Goal: Information Seeking & Learning: Get advice/opinions

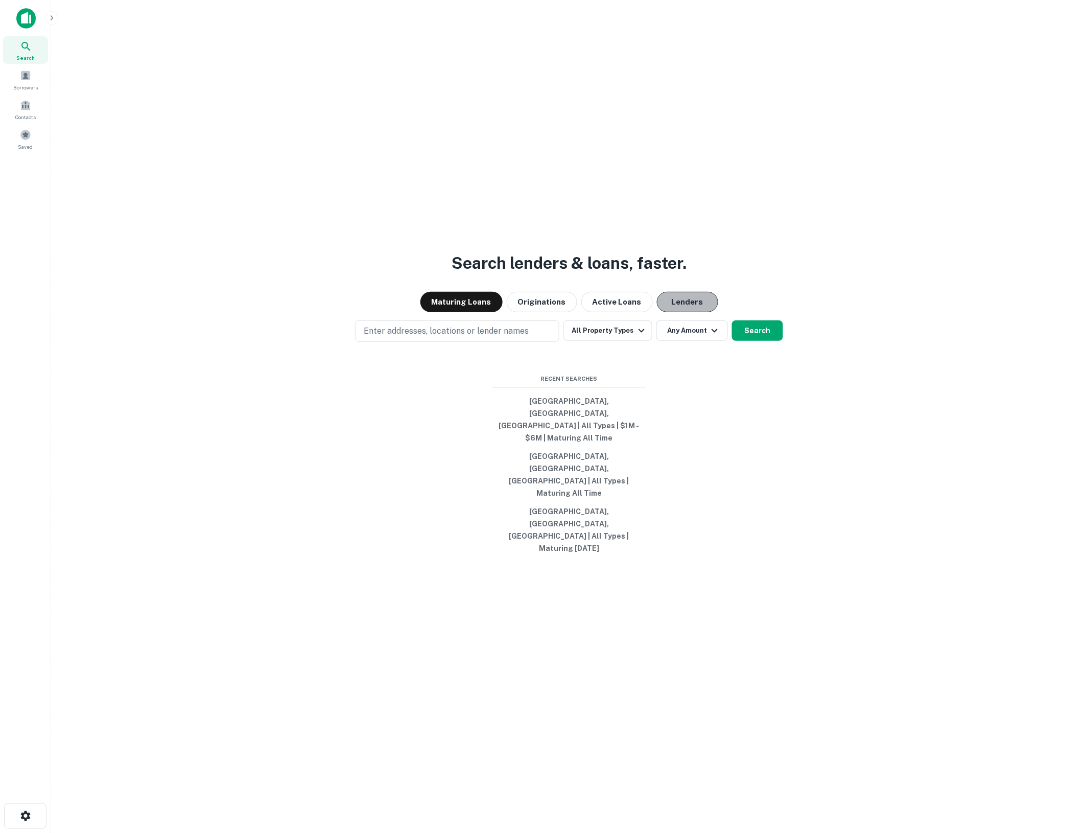
click at [688, 312] on button "Lenders" at bounding box center [687, 302] width 61 height 20
click at [443, 337] on p "Enter addresses, locations or lender names" at bounding box center [446, 331] width 165 height 12
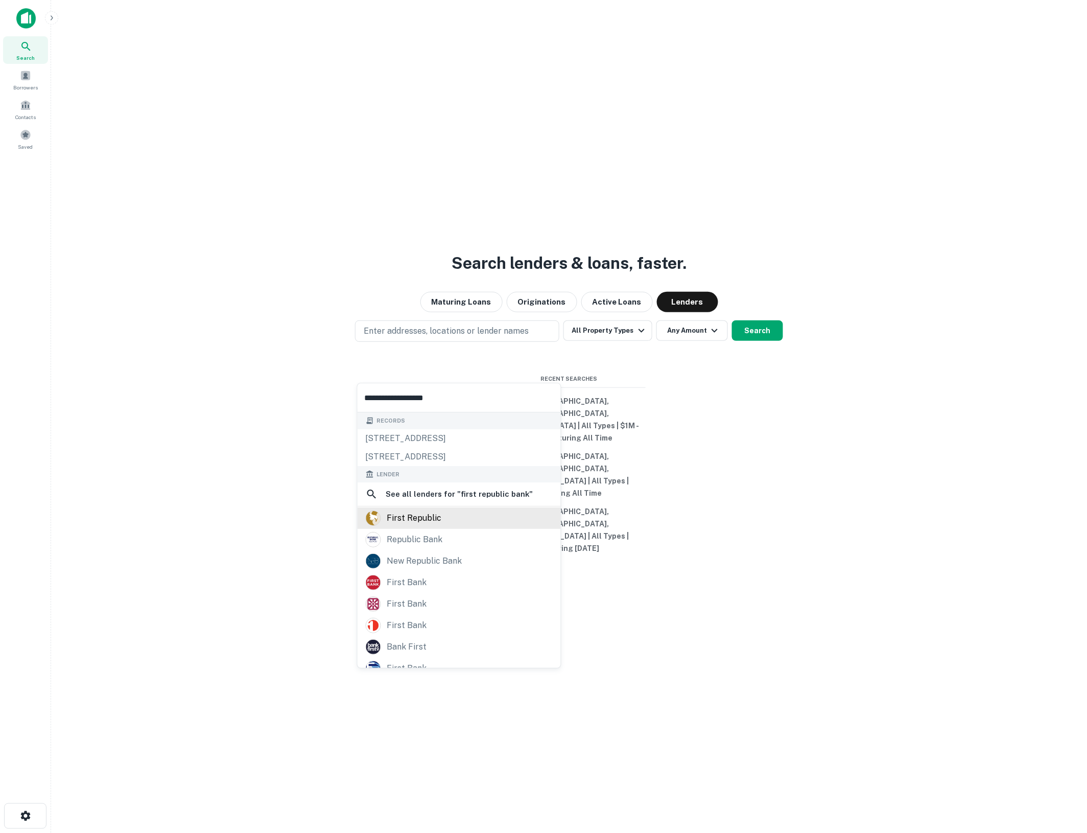
type input "**********"
click at [432, 525] on div "first republic" at bounding box center [414, 518] width 55 height 15
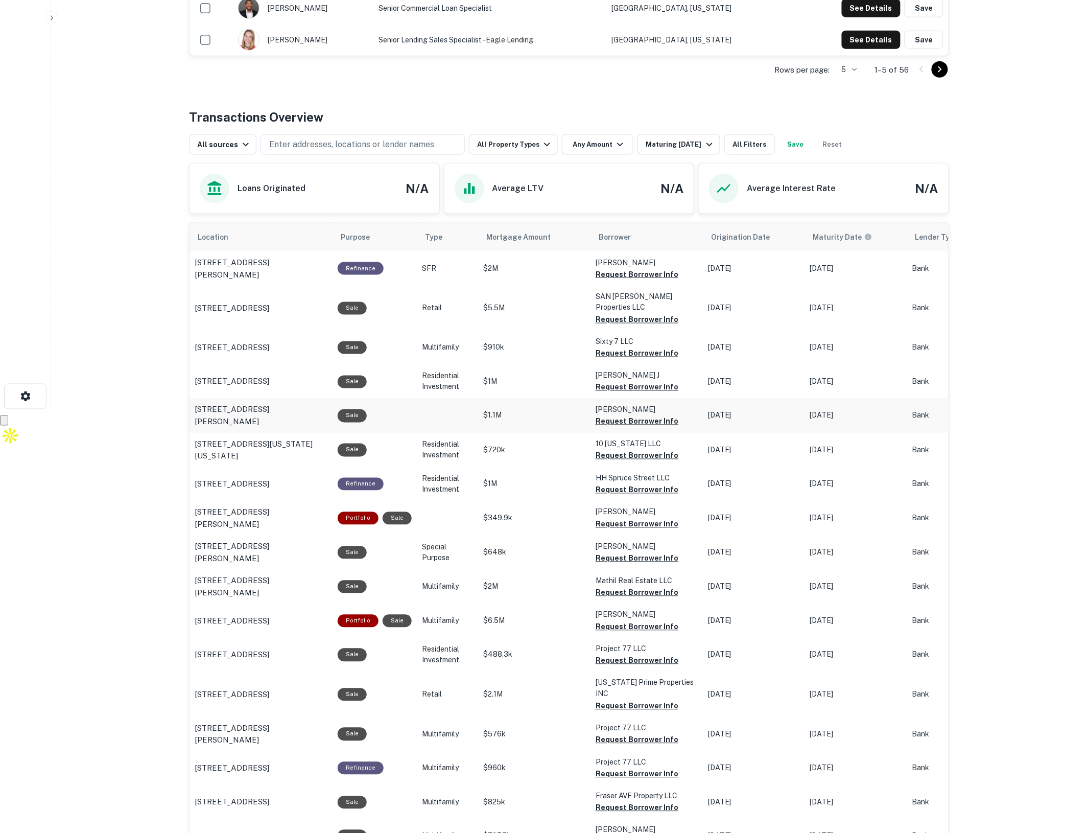
scroll to position [192, 0]
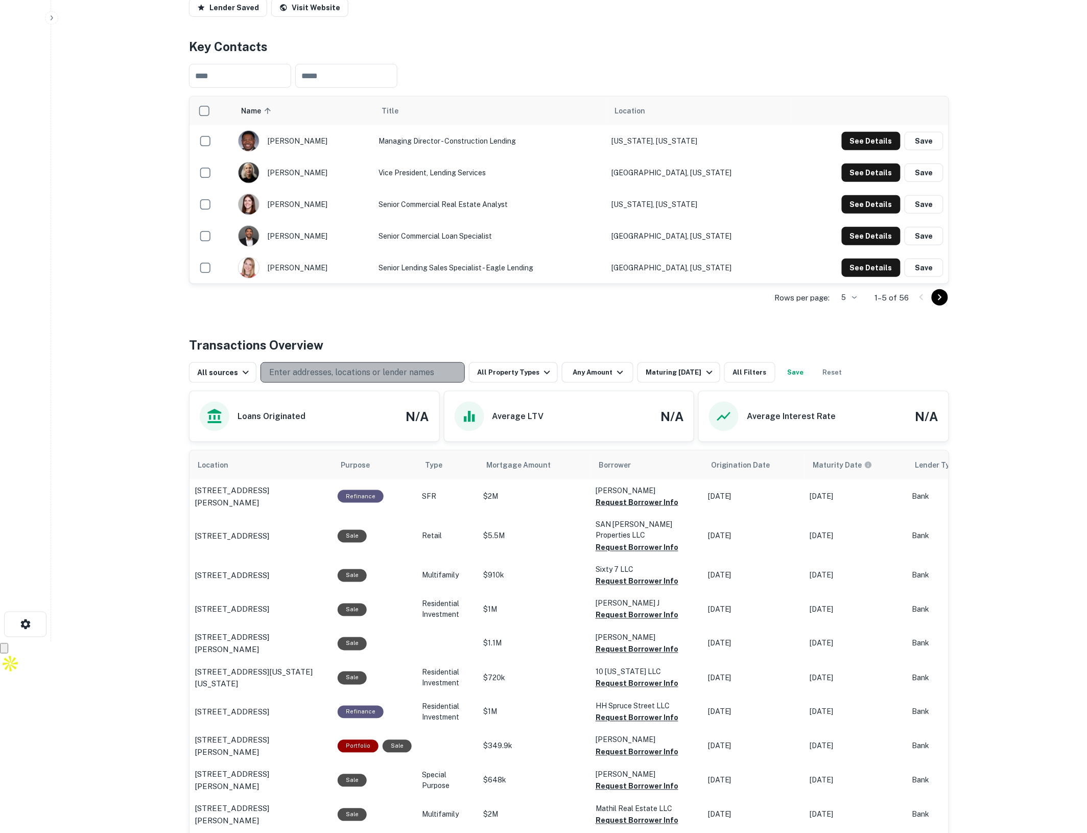
click at [407, 373] on p "Enter addresses, locations or lender names" at bounding box center [351, 372] width 165 height 12
type input "**********"
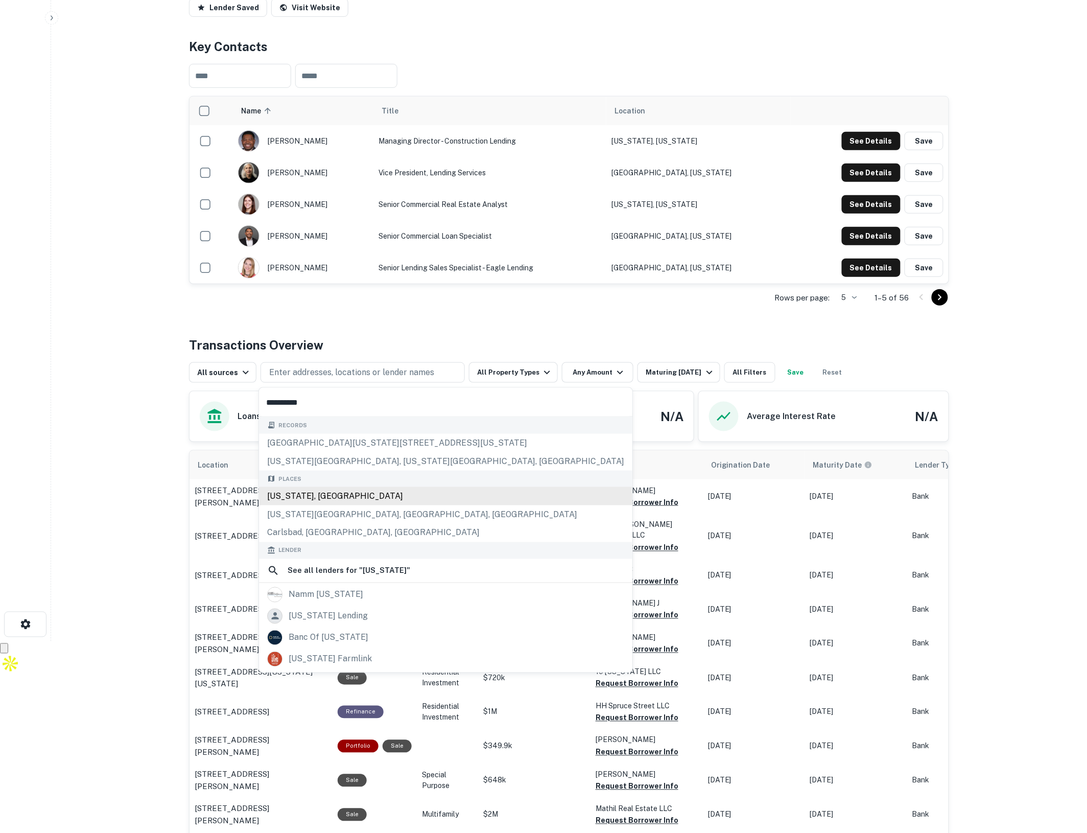
click at [313, 492] on div "[US_STATE], [GEOGRAPHIC_DATA]" at bounding box center [445, 496] width 373 height 18
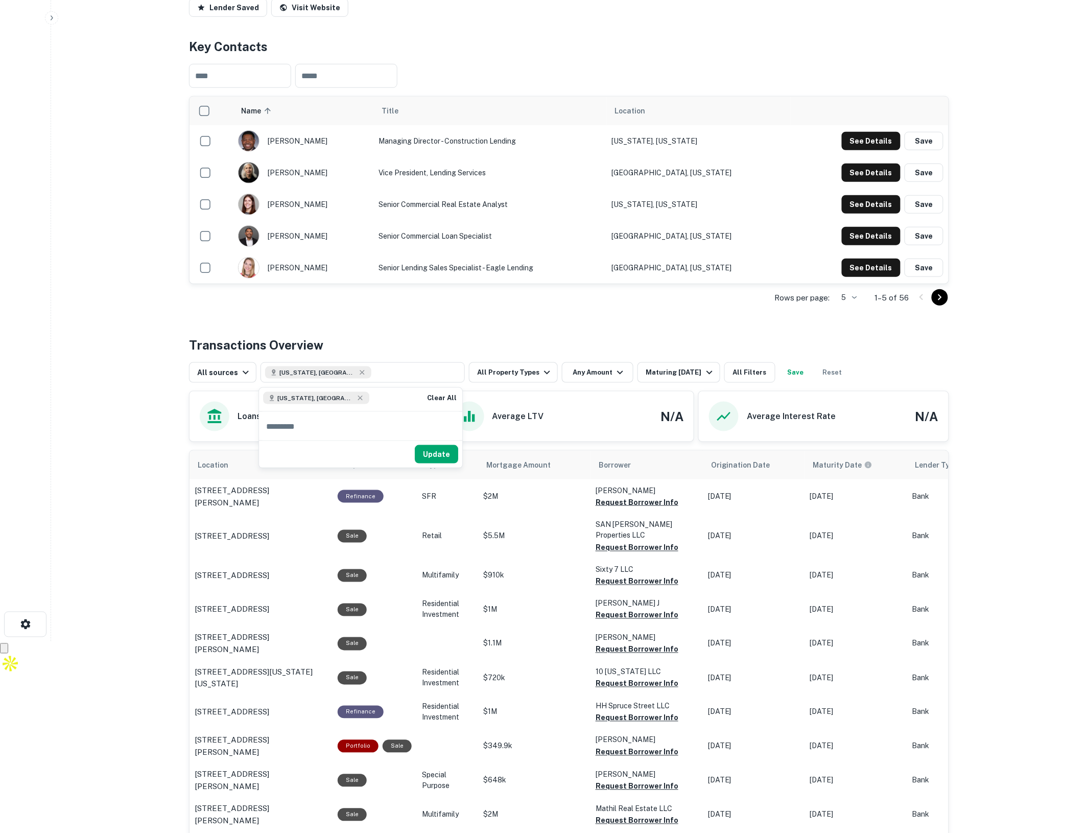
drag, startPoint x: 435, startPoint y: 455, endPoint x: 111, endPoint y: 499, distance: 326.8
click at [435, 455] on button "Update" at bounding box center [436, 454] width 43 height 18
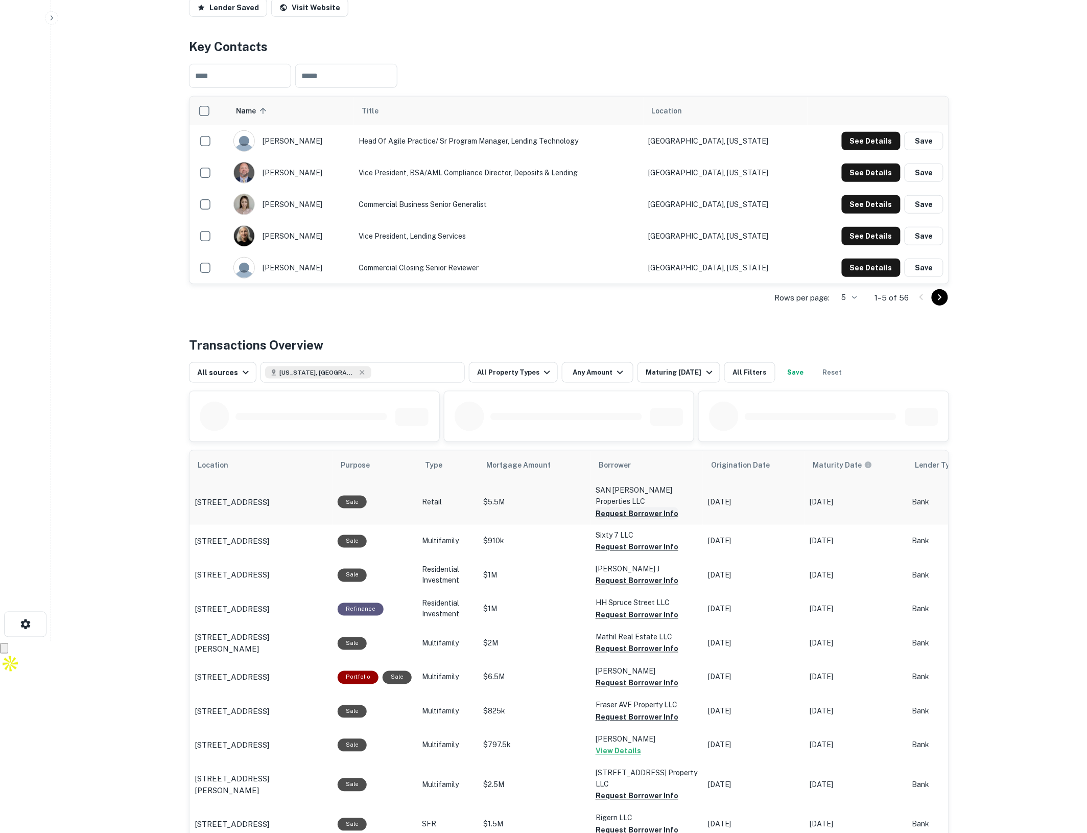
click at [628, 507] on button "Request Borrower Info" at bounding box center [637, 513] width 83 height 12
click at [643, 541] on button "Request Borrower Info" at bounding box center [637, 547] width 83 height 12
click at [635, 575] on button "Request Borrower Info" at bounding box center [637, 581] width 83 height 12
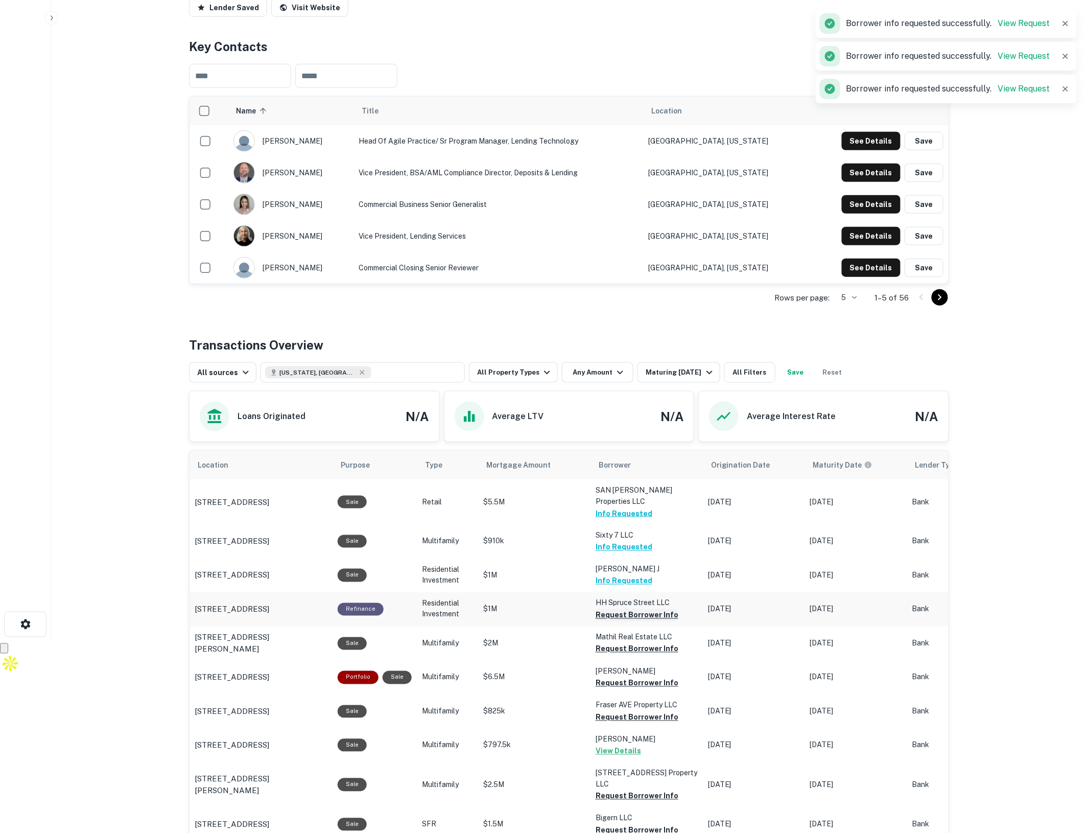
click at [637, 609] on button "Request Borrower Info" at bounding box center [637, 615] width 83 height 12
click at [653, 711] on button "Request Borrower Info" at bounding box center [637, 717] width 83 height 12
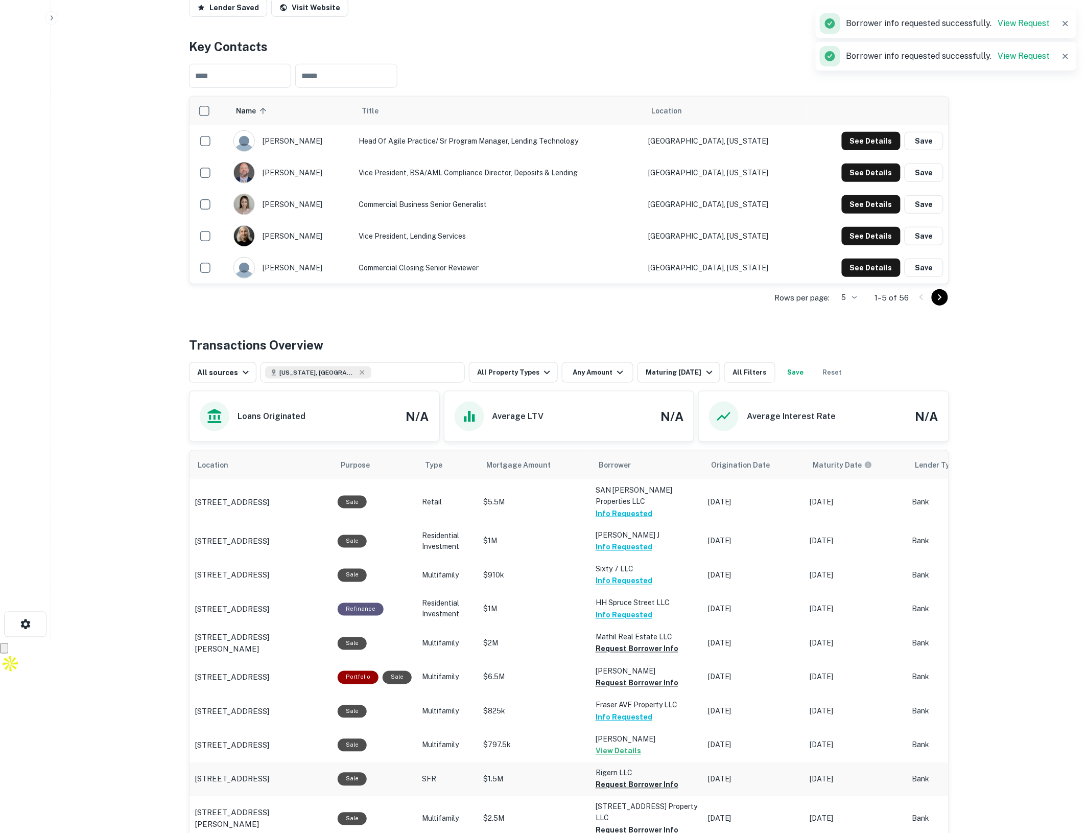
scroll to position [255, 0]
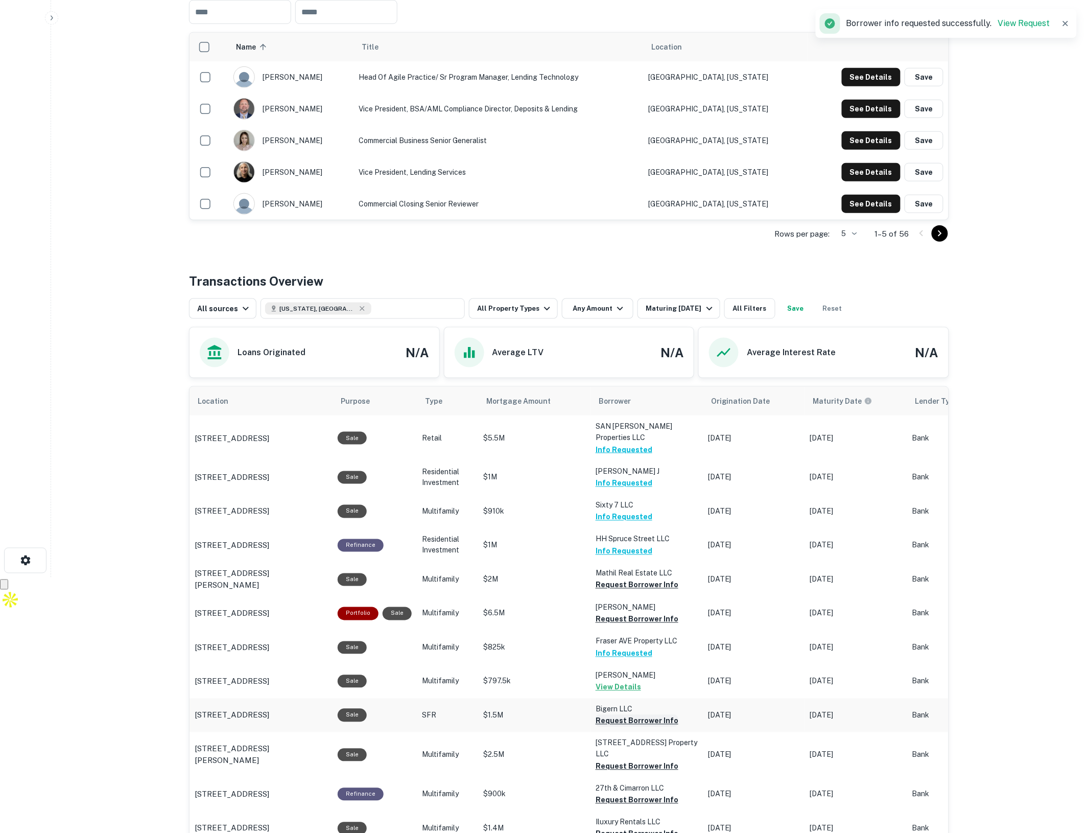
click at [615, 715] on button "Request Borrower Info" at bounding box center [637, 721] width 83 height 12
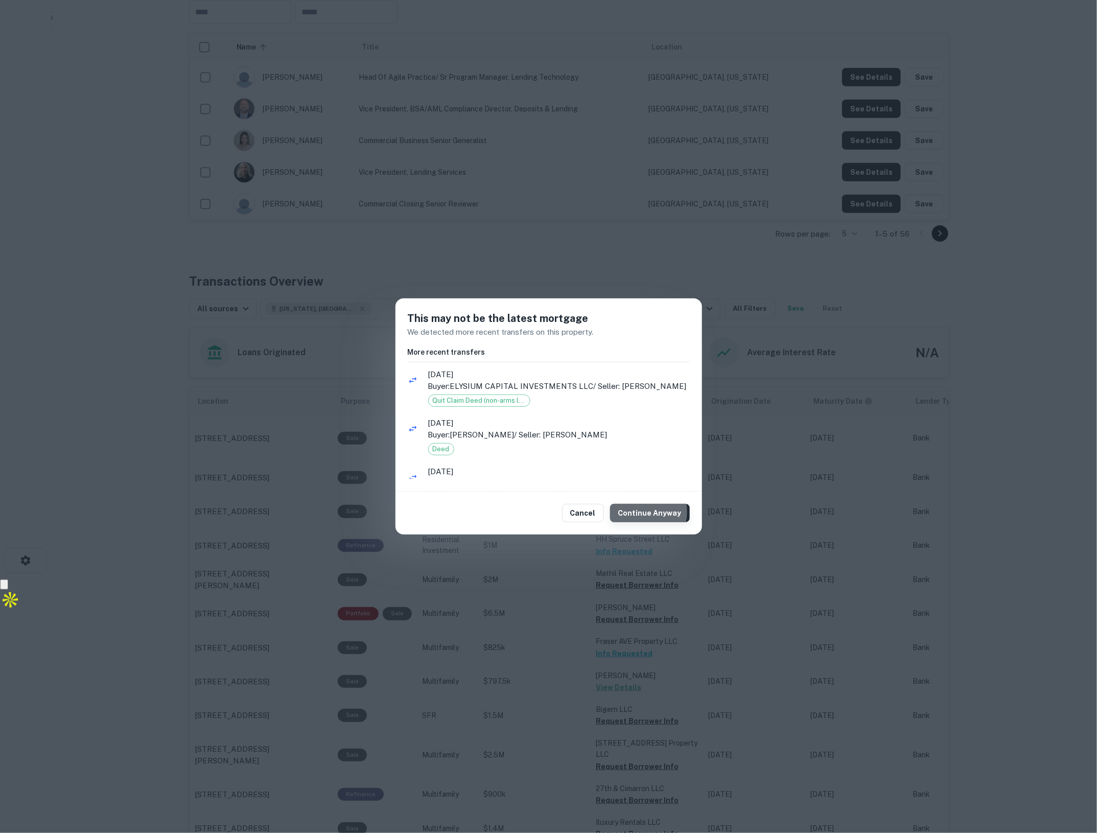
click at [642, 512] on button "Continue Anyway" at bounding box center [650, 513] width 80 height 18
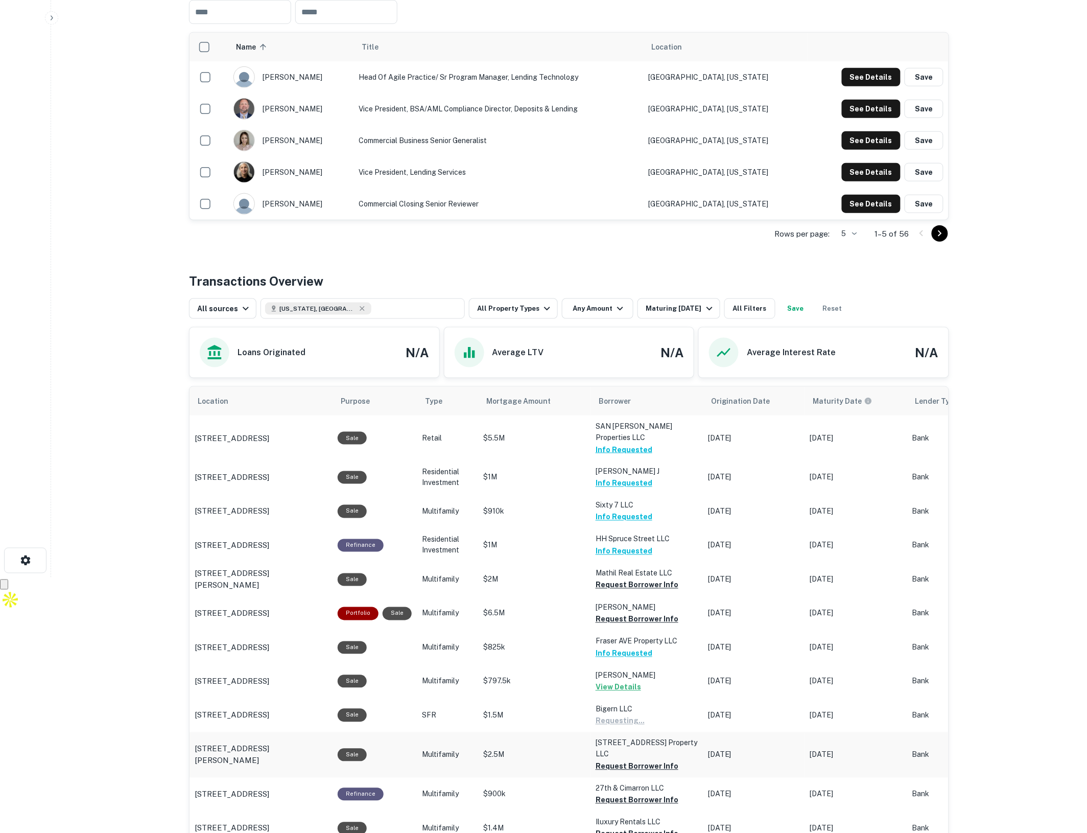
scroll to position [319, 0]
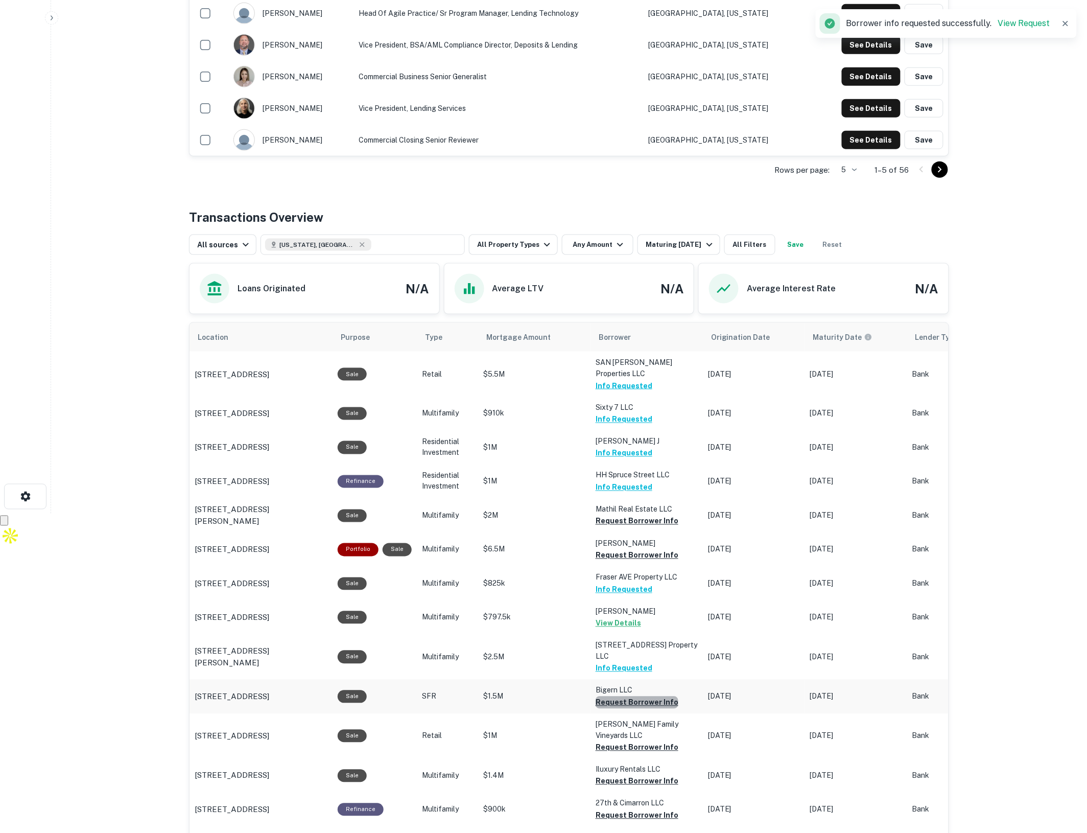
click at [641, 696] on button "Request Borrower Info" at bounding box center [637, 702] width 83 height 12
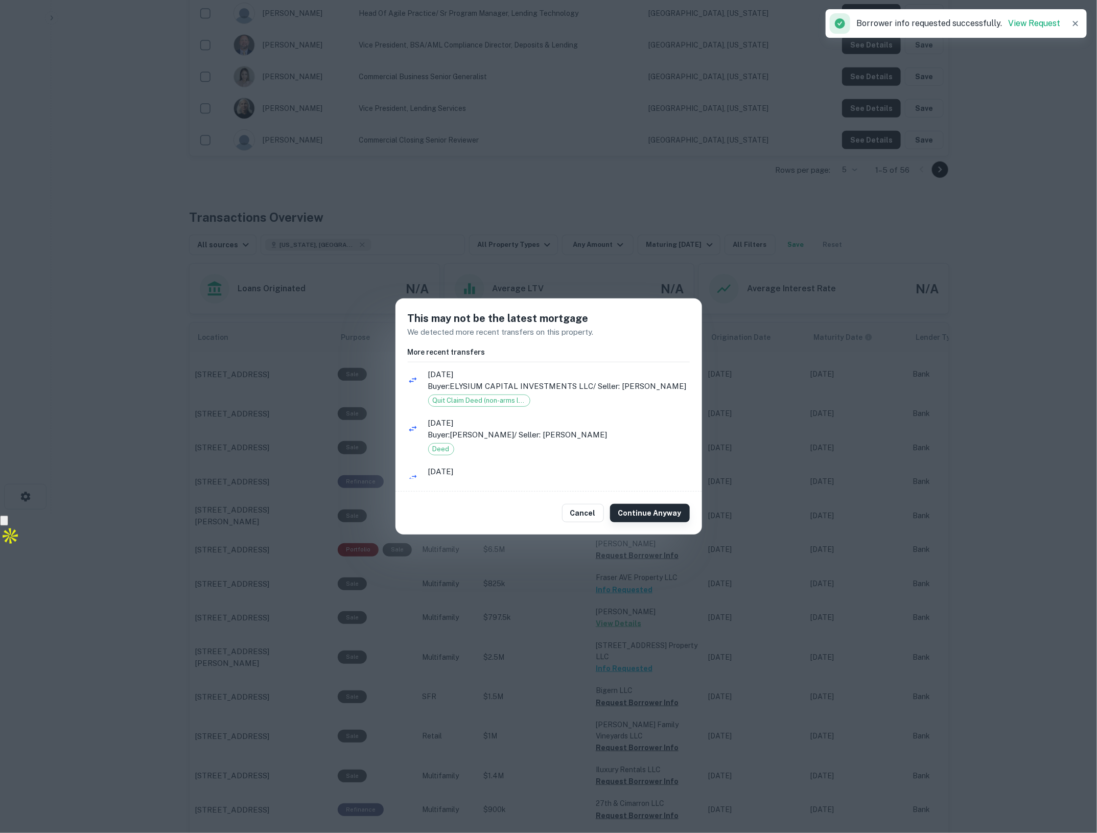
click at [632, 511] on button "Continue Anyway" at bounding box center [650, 513] width 80 height 18
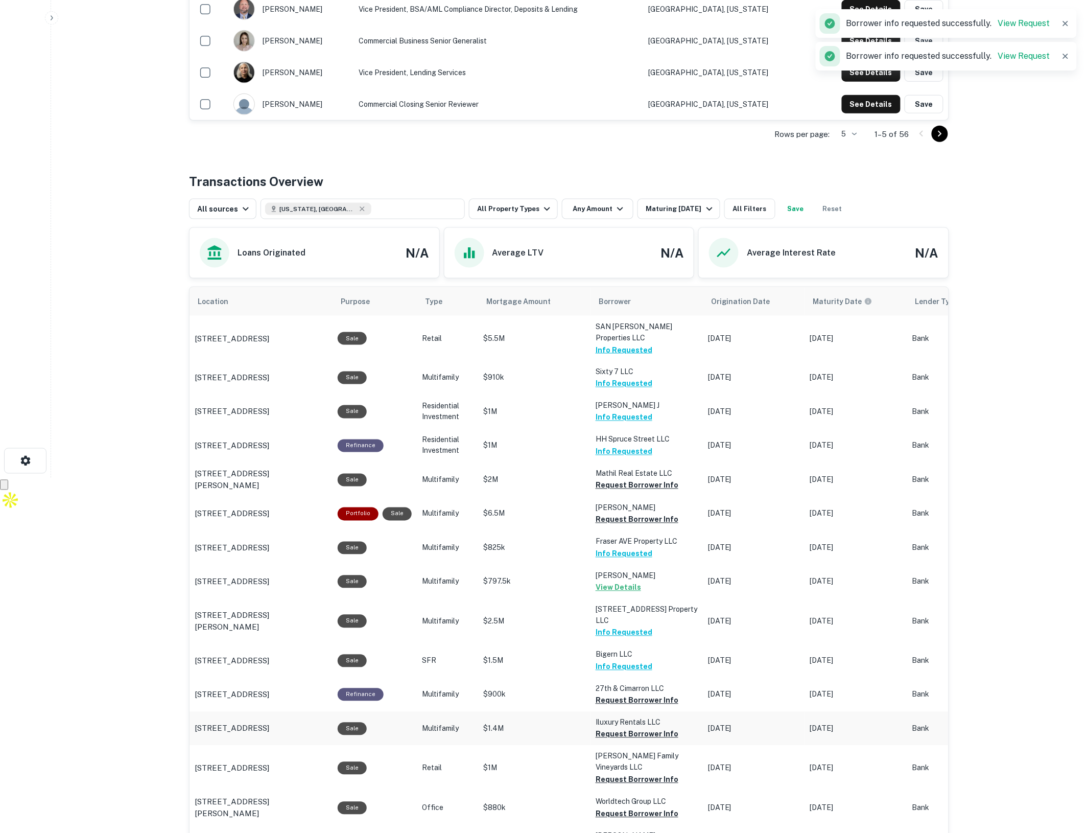
scroll to position [383, 0]
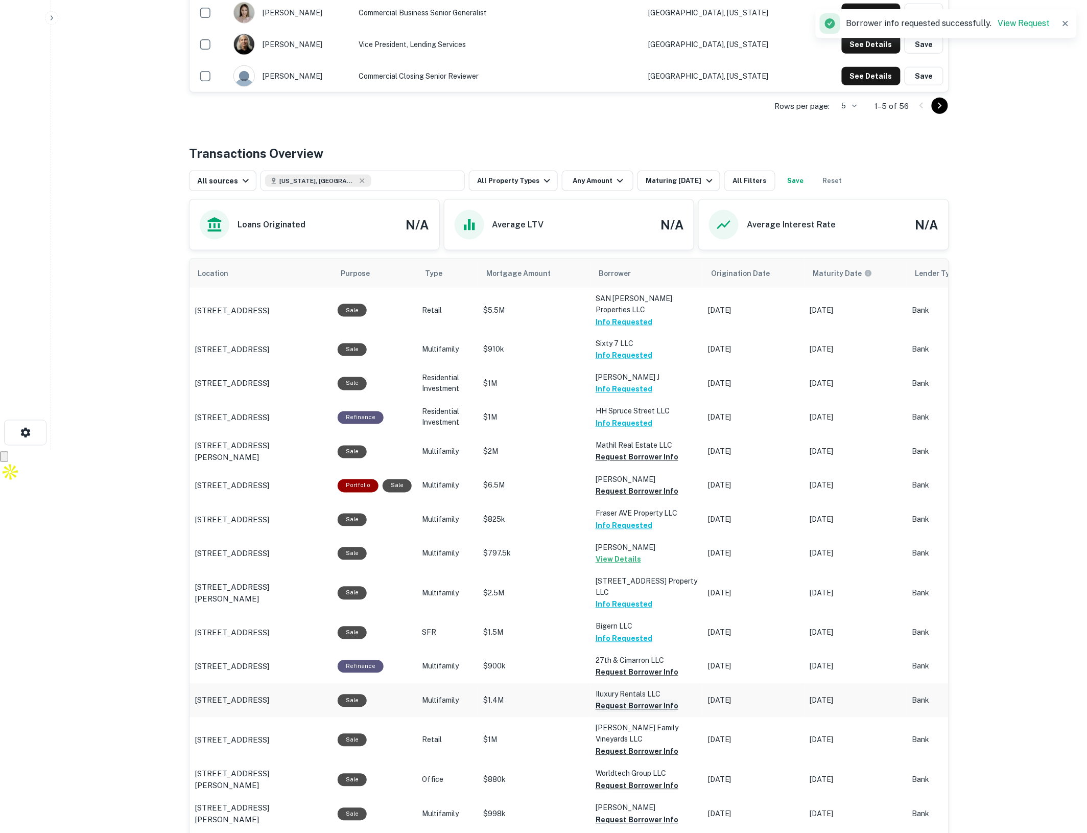
click at [644, 700] on button "Request Borrower Info" at bounding box center [637, 706] width 83 height 12
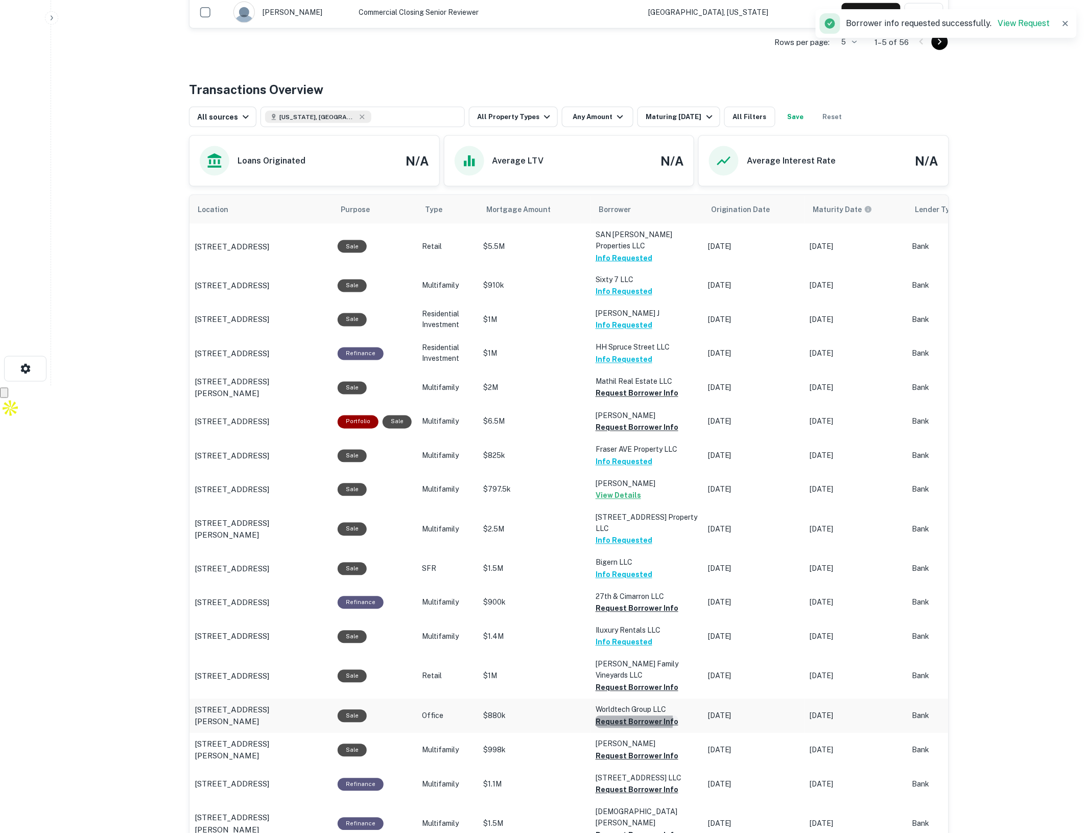
click at [626, 716] on button "Request Borrower Info" at bounding box center [637, 722] width 83 height 12
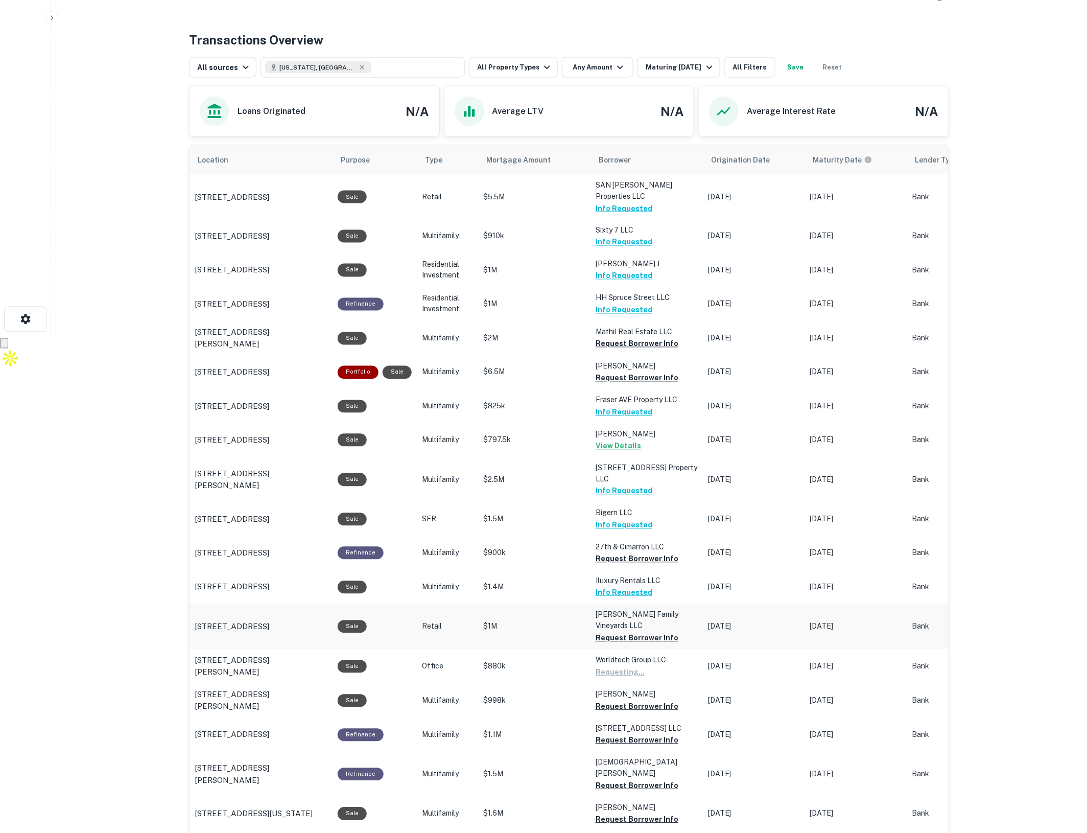
scroll to position [511, 0]
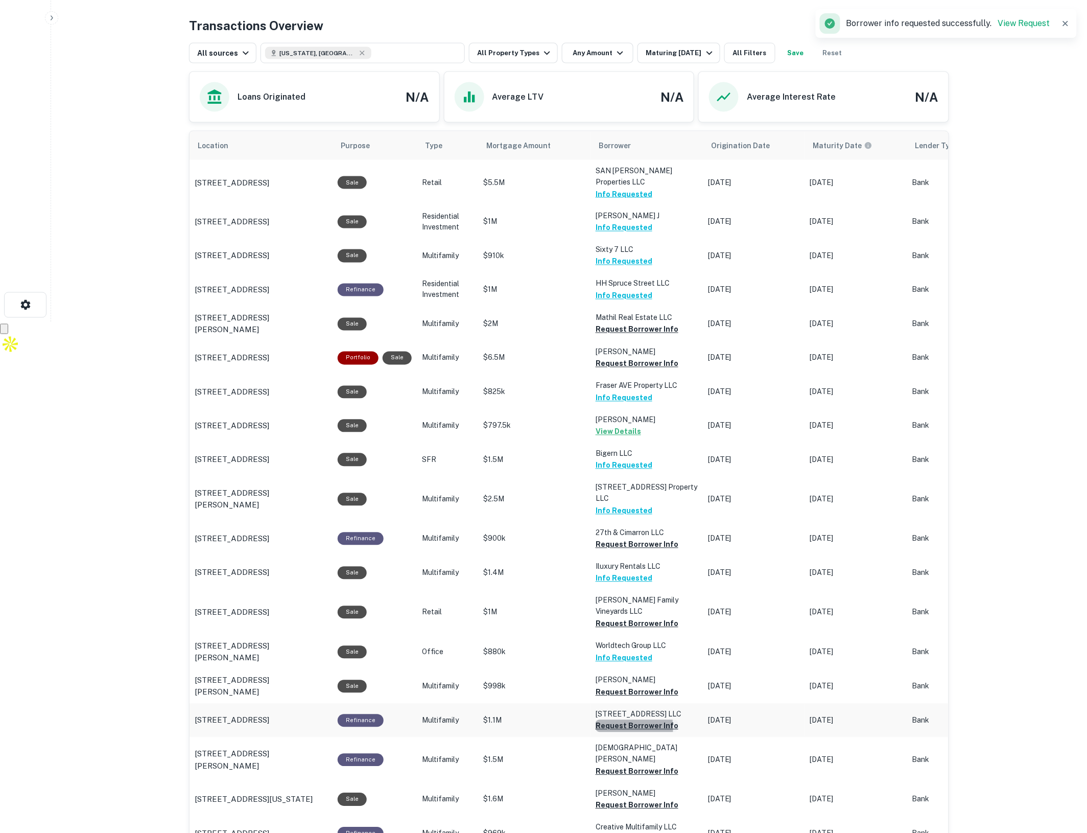
click at [613, 720] on button "Request Borrower Info" at bounding box center [637, 726] width 83 height 12
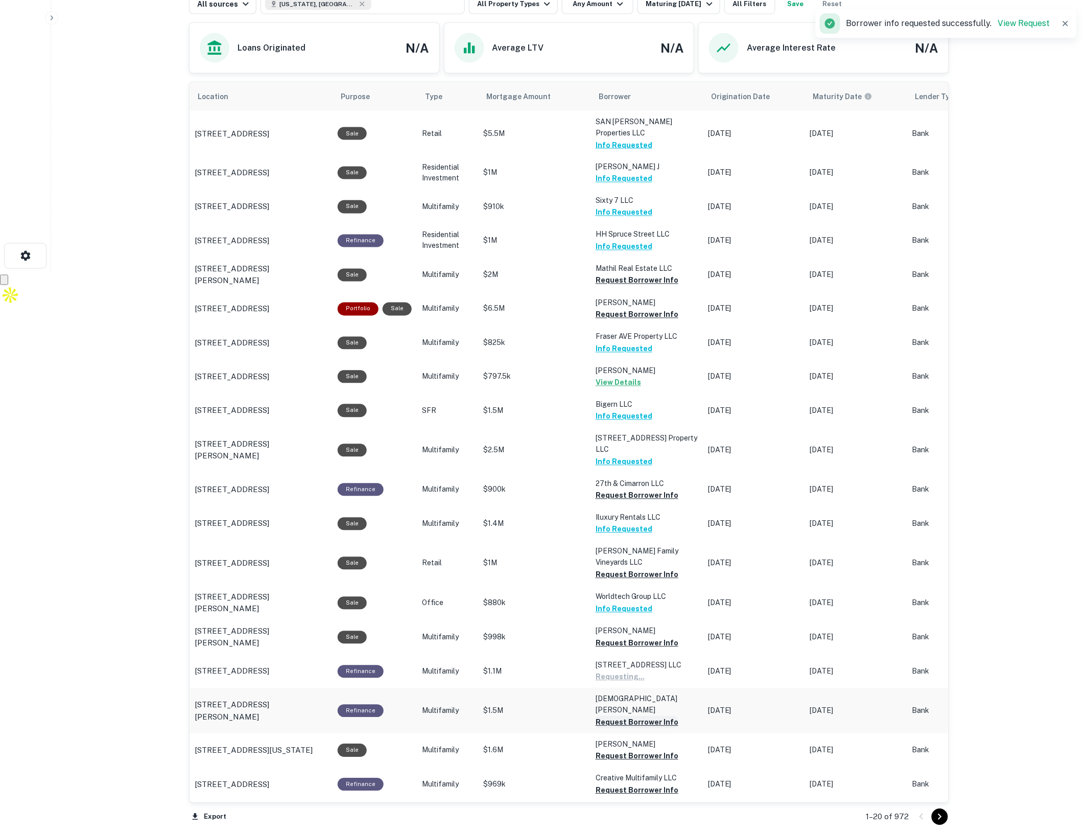
scroll to position [638, 0]
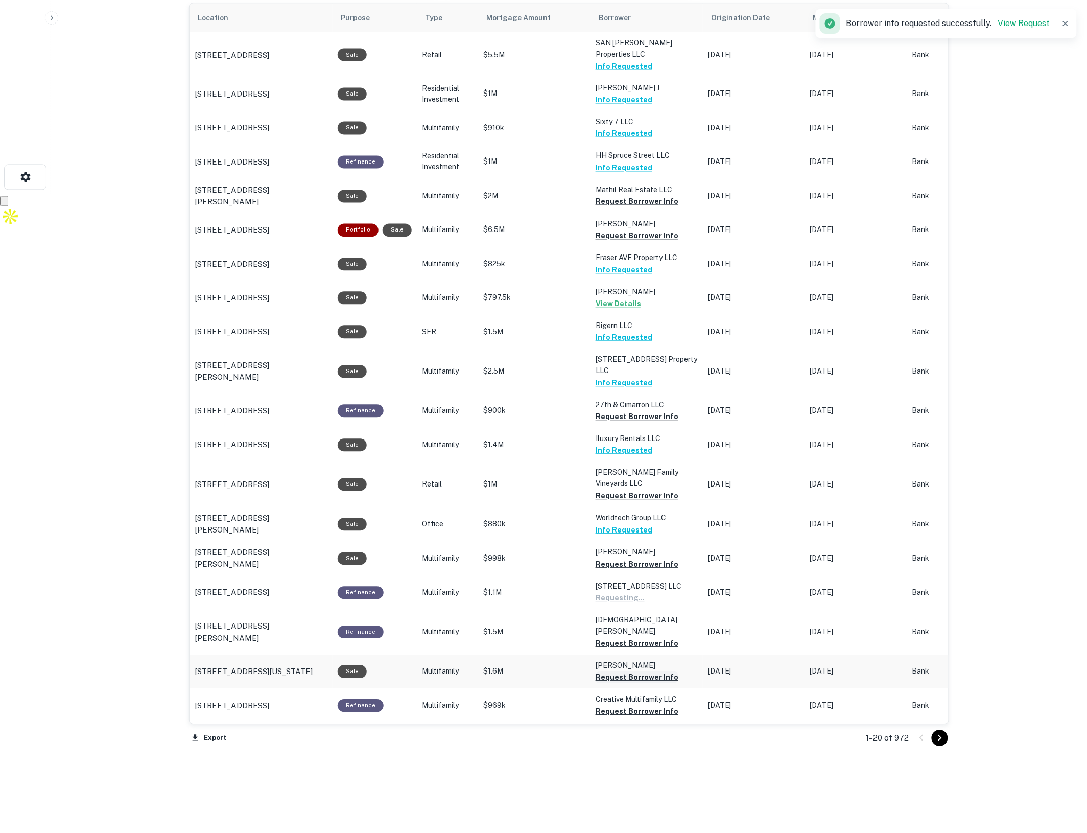
click at [615, 671] on button "Request Borrower Info" at bounding box center [637, 677] width 83 height 12
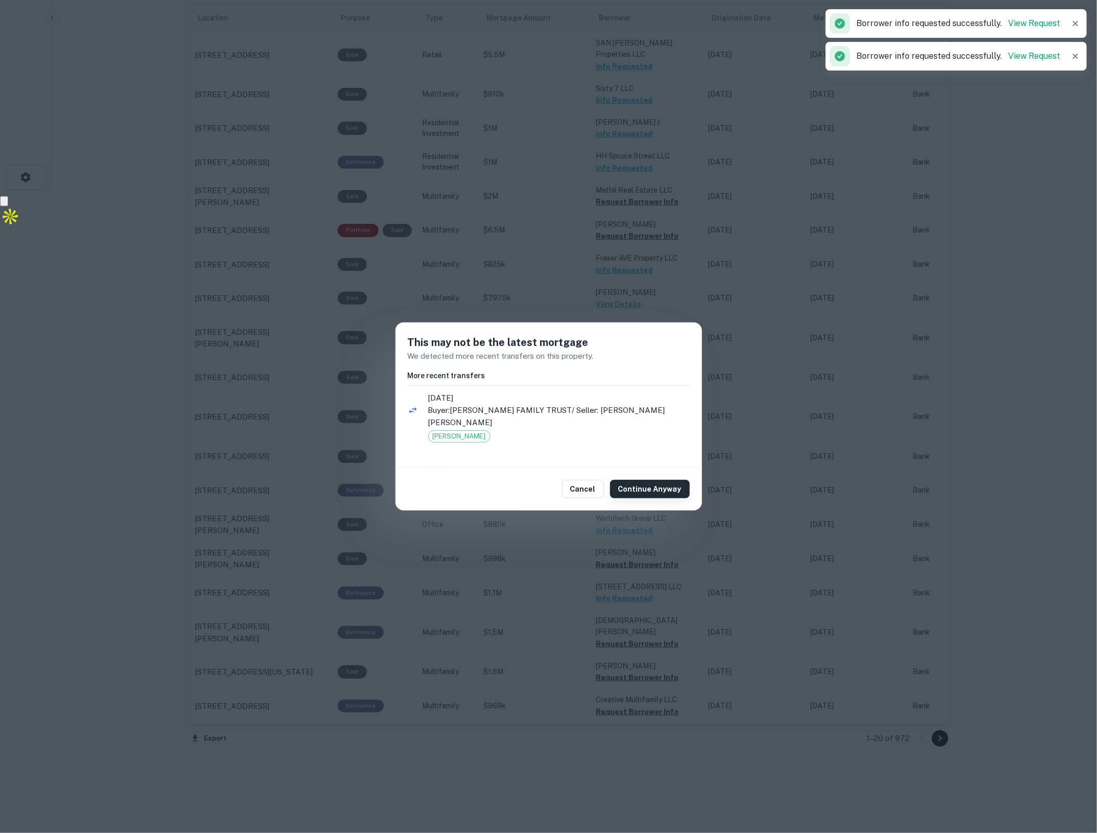
click at [657, 481] on button "Continue Anyway" at bounding box center [650, 489] width 80 height 18
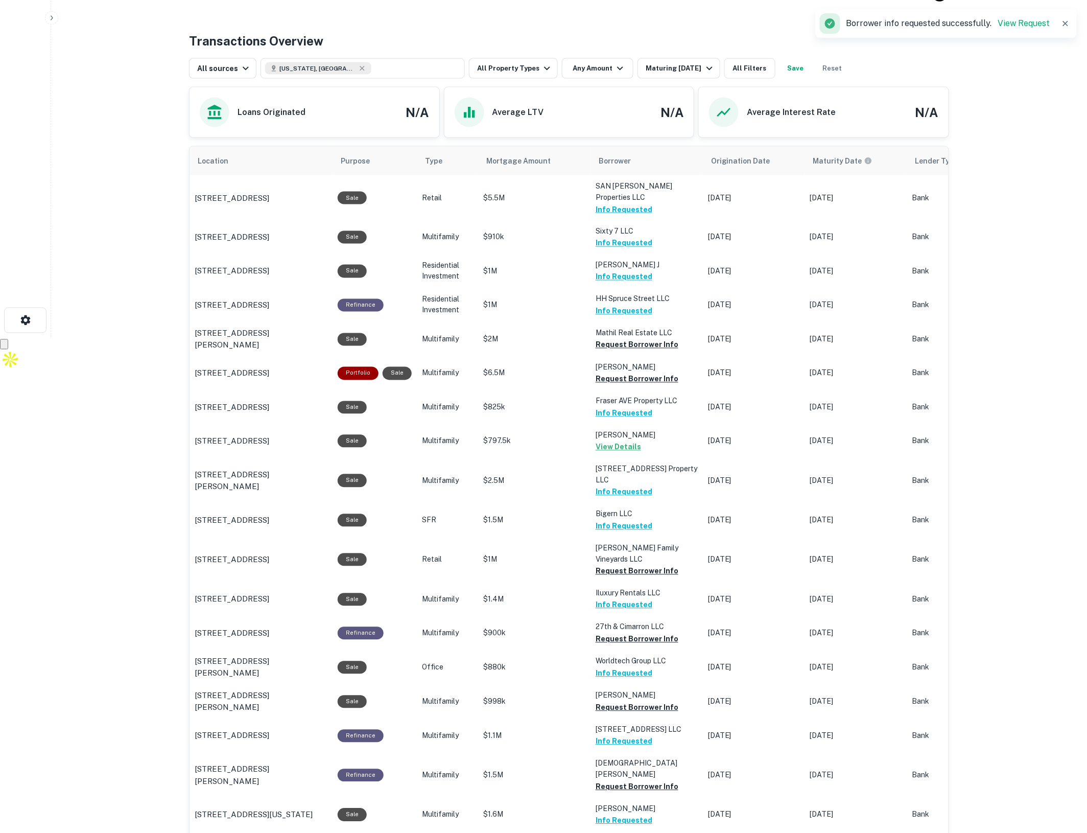
scroll to position [656, 0]
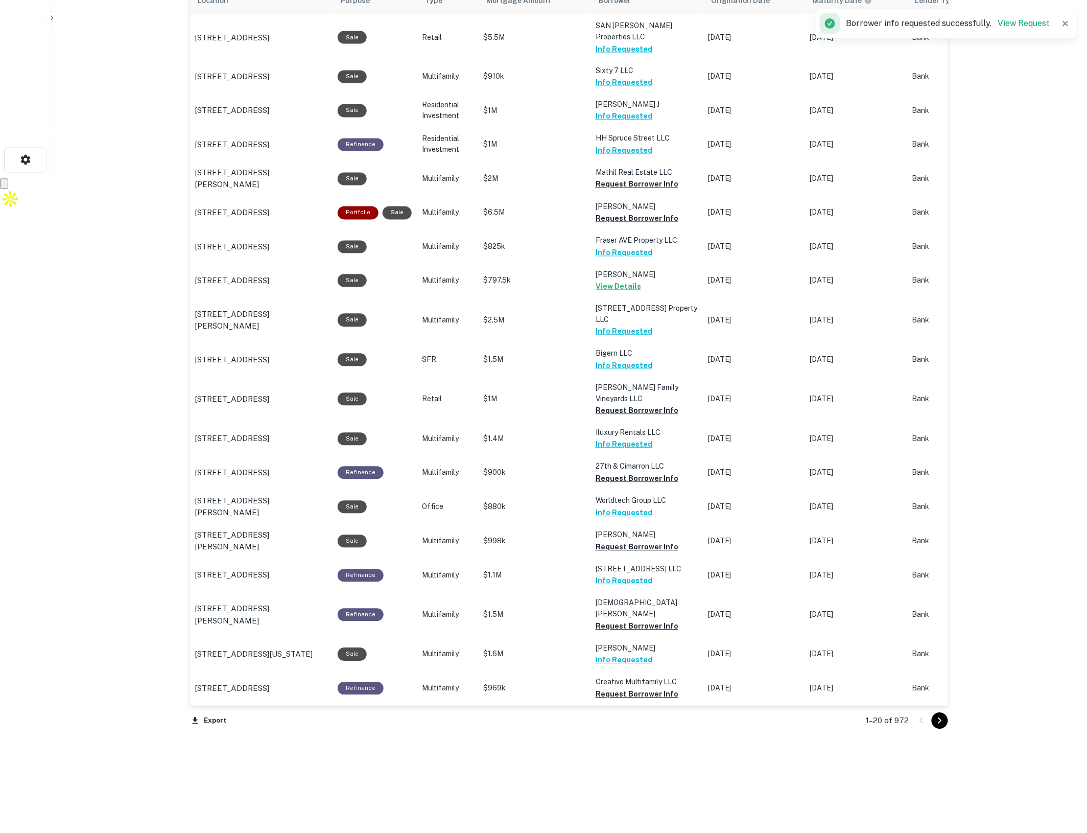
click at [944, 723] on icon "Go to next page" at bounding box center [940, 721] width 12 height 12
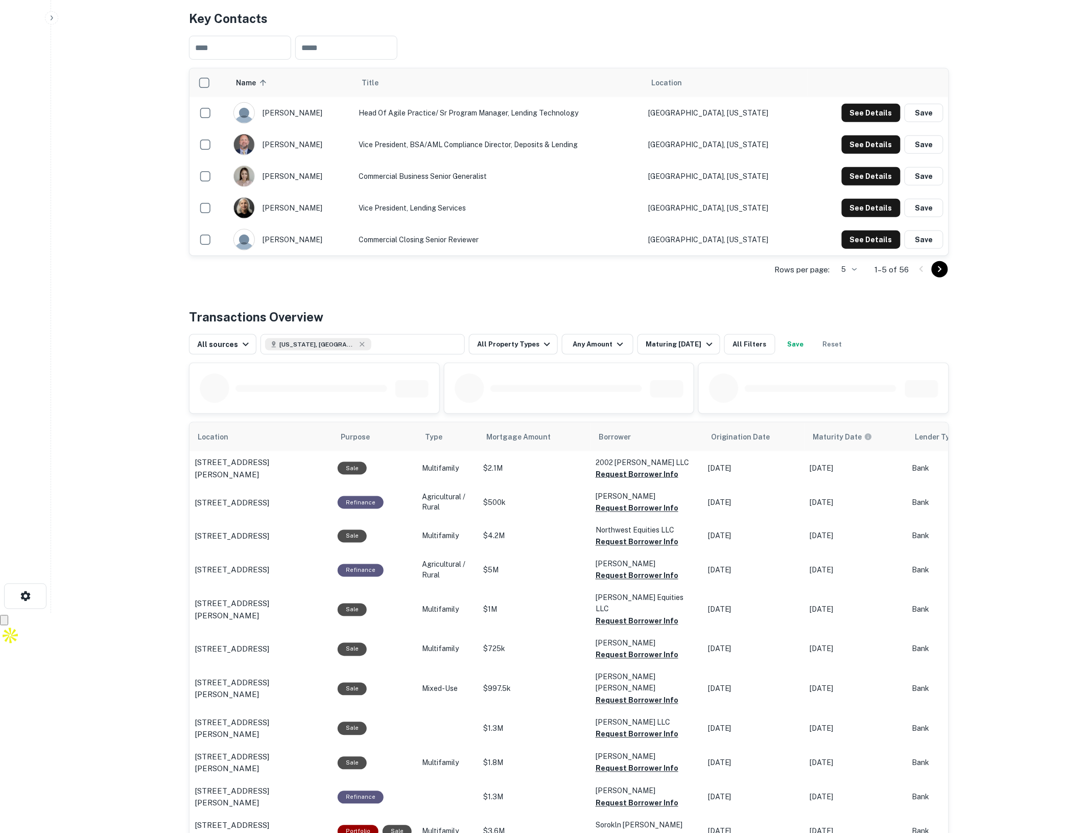
scroll to position [255, 0]
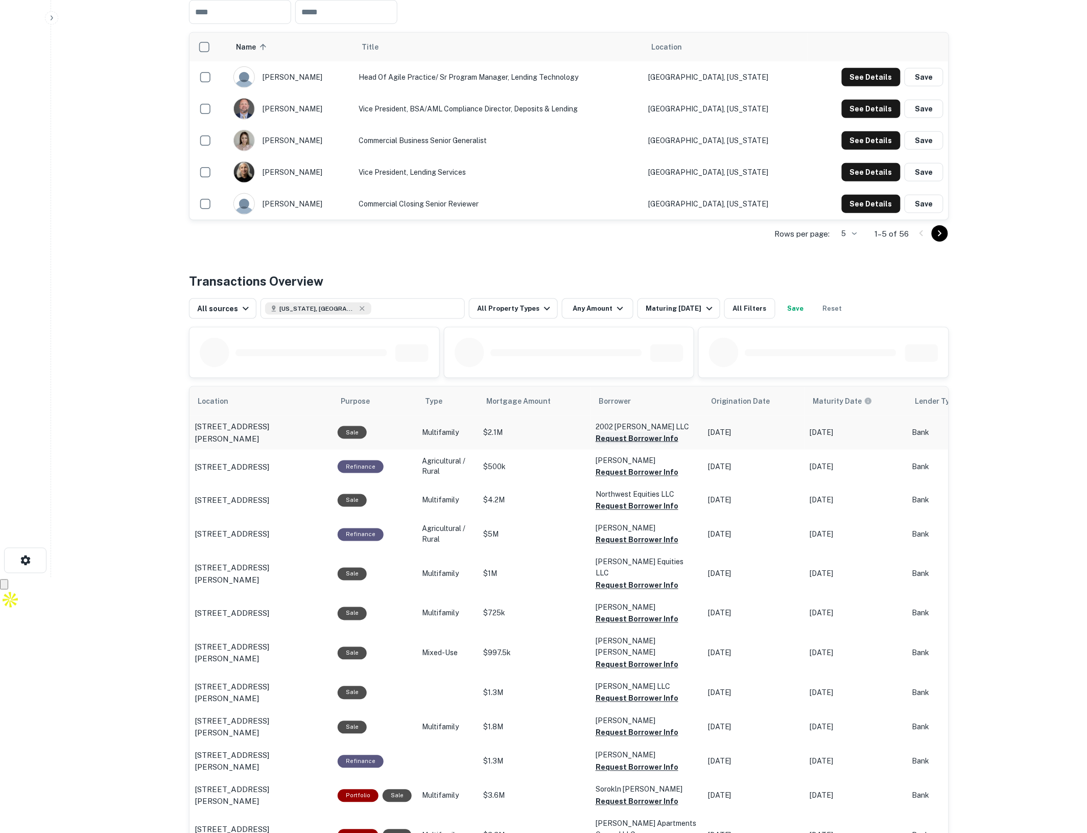
click at [602, 438] on button "Request Borrower Info" at bounding box center [637, 438] width 83 height 12
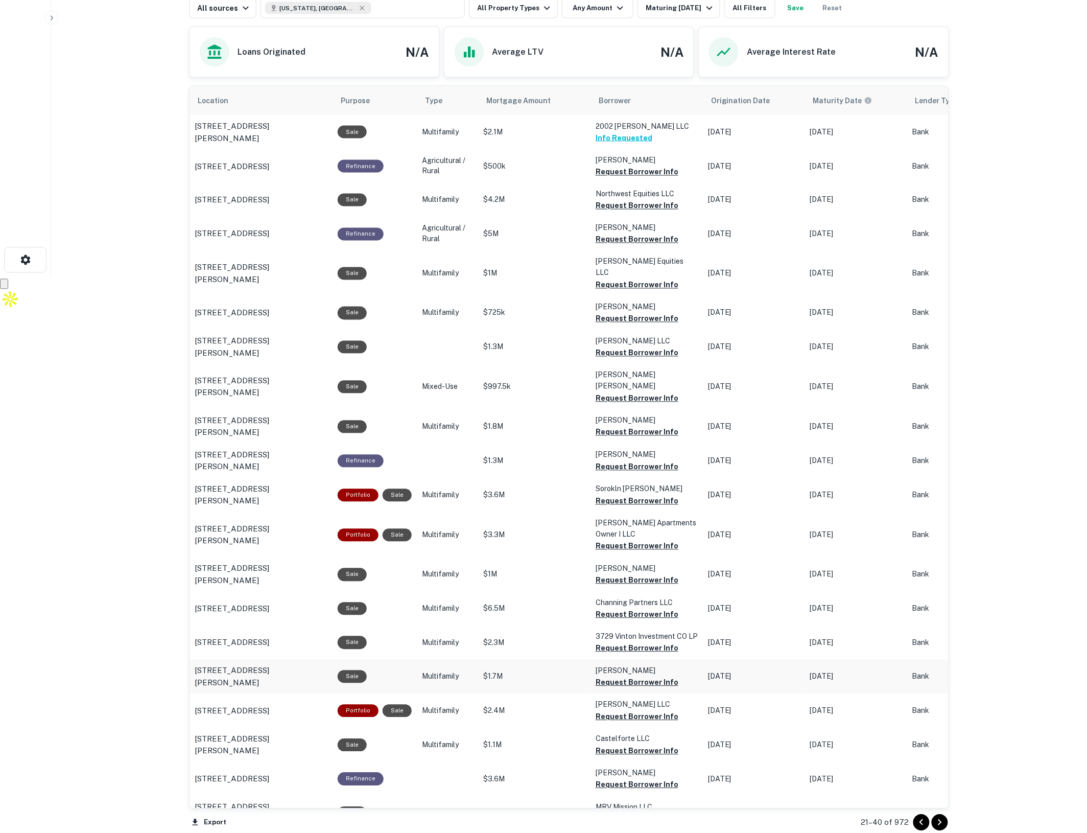
scroll to position [575, 0]
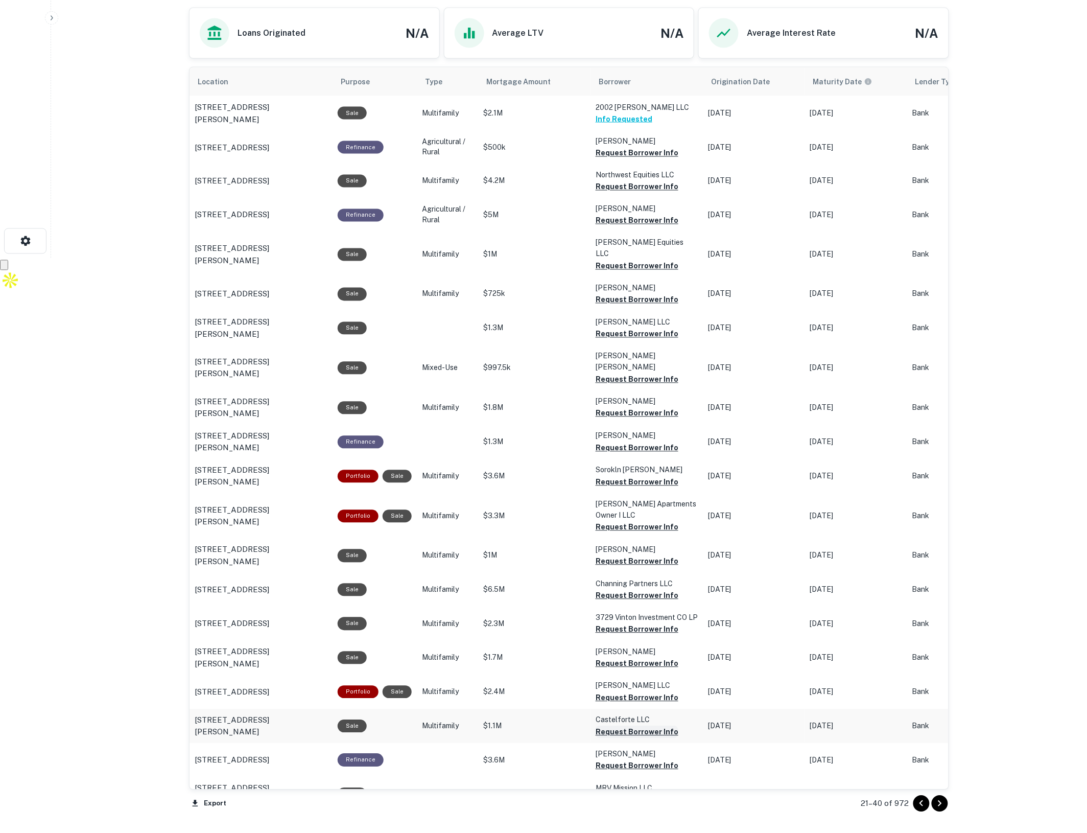
click at [622, 726] on button "Request Borrower Info" at bounding box center [637, 732] width 83 height 12
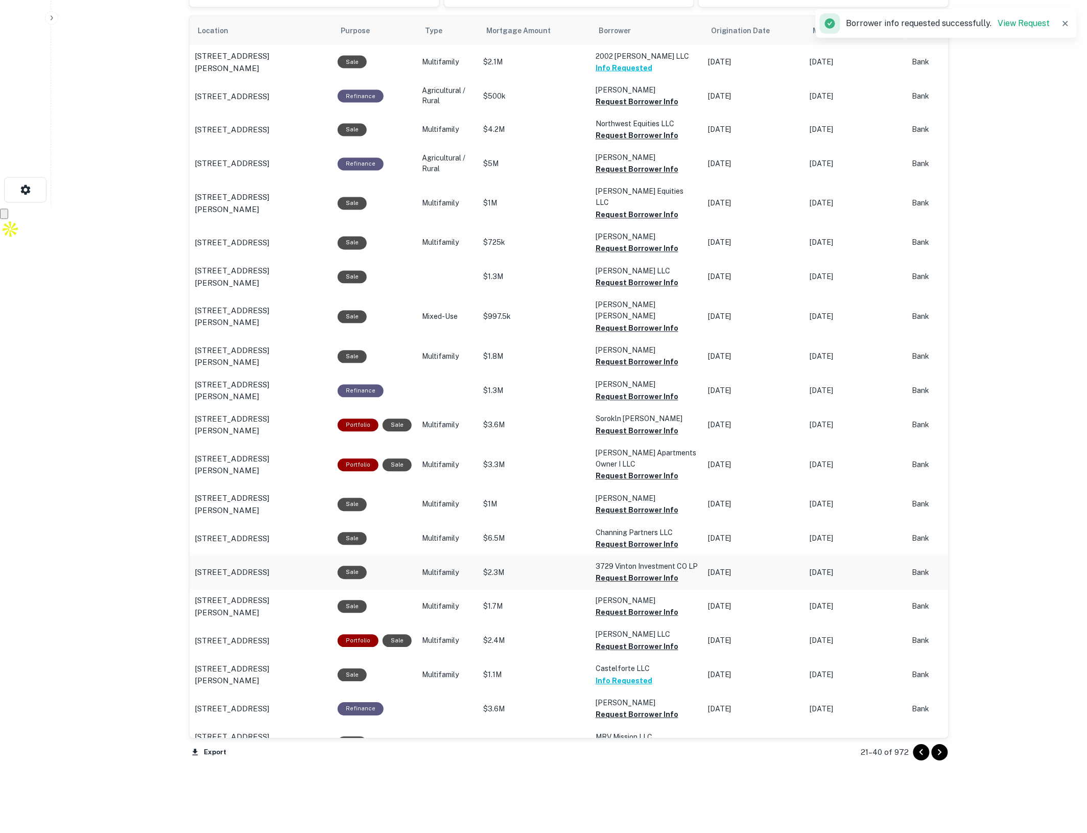
scroll to position [638, 0]
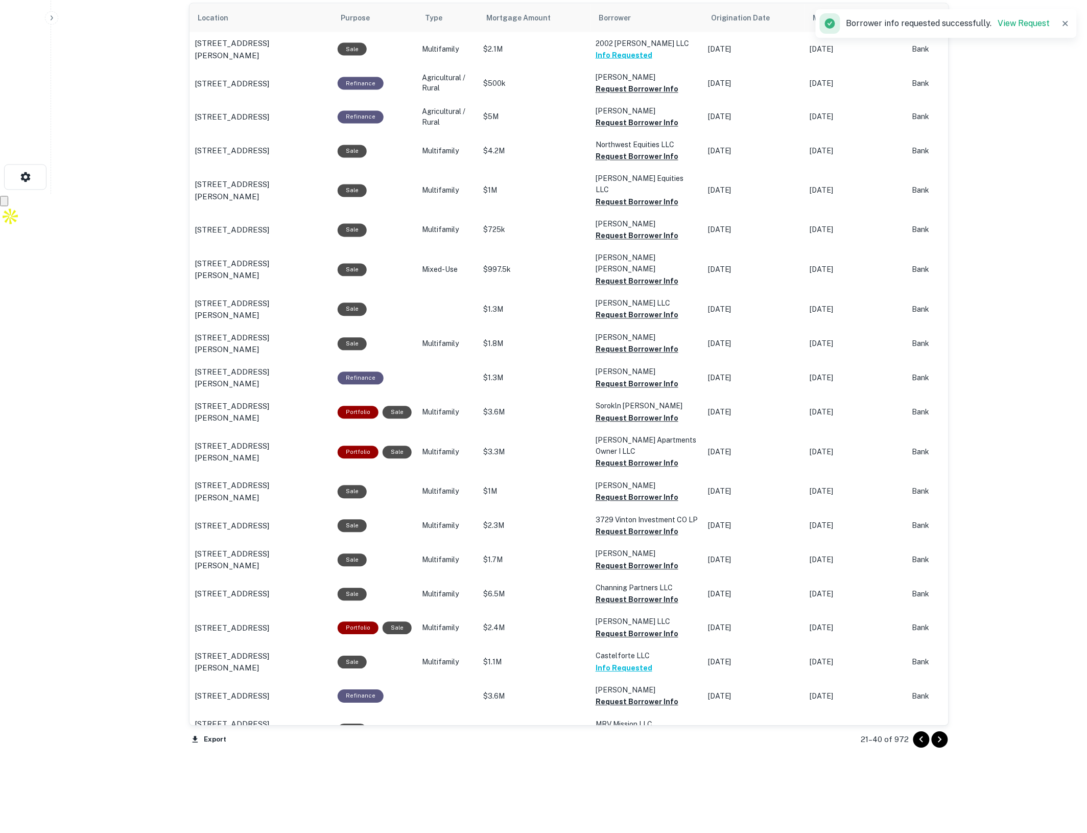
click at [937, 739] on icon "Go to next page" at bounding box center [940, 739] width 12 height 12
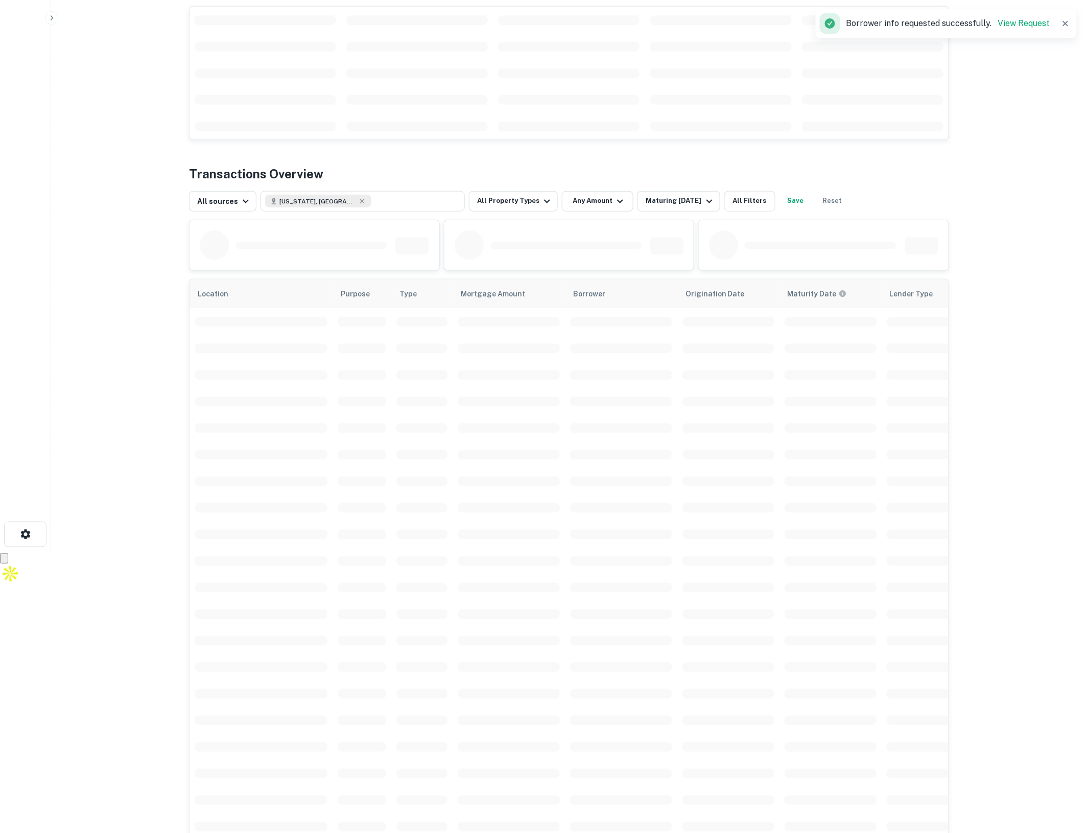
scroll to position [281, 0]
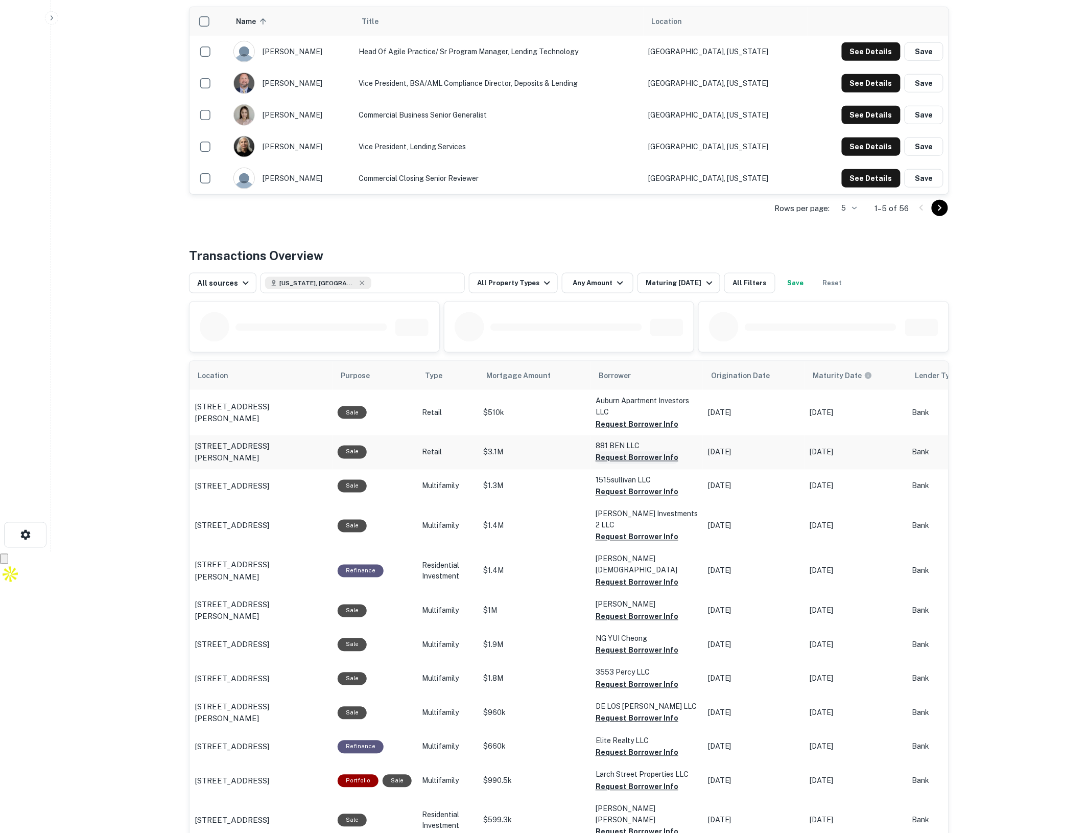
click at [632, 456] on button "Request Borrower Info" at bounding box center [637, 458] width 83 height 12
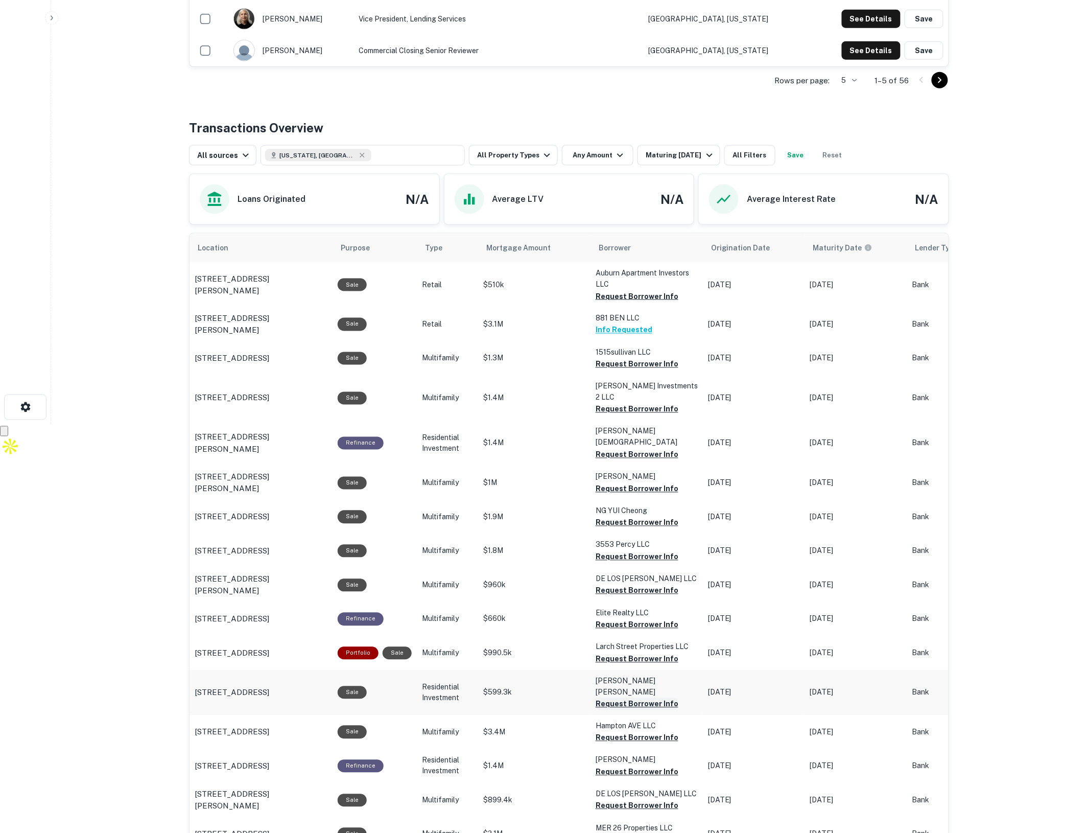
scroll to position [472, 0]
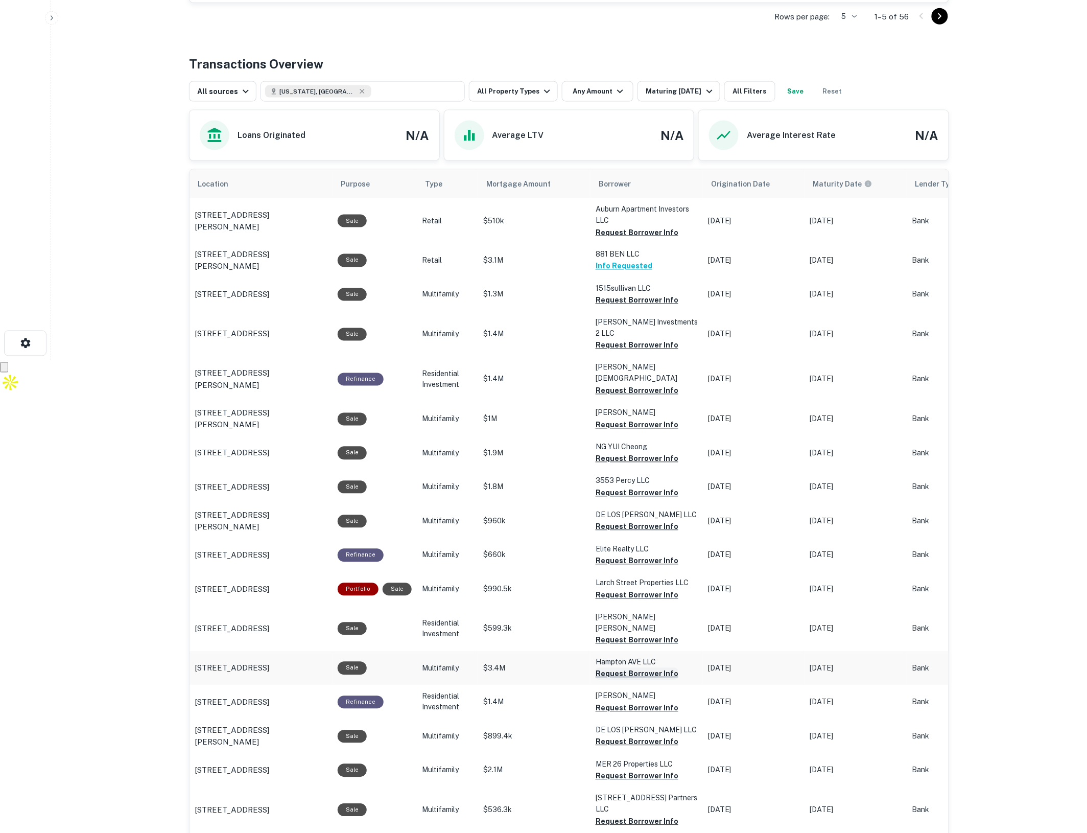
click at [631, 668] on button "Request Borrower Info" at bounding box center [637, 674] width 83 height 12
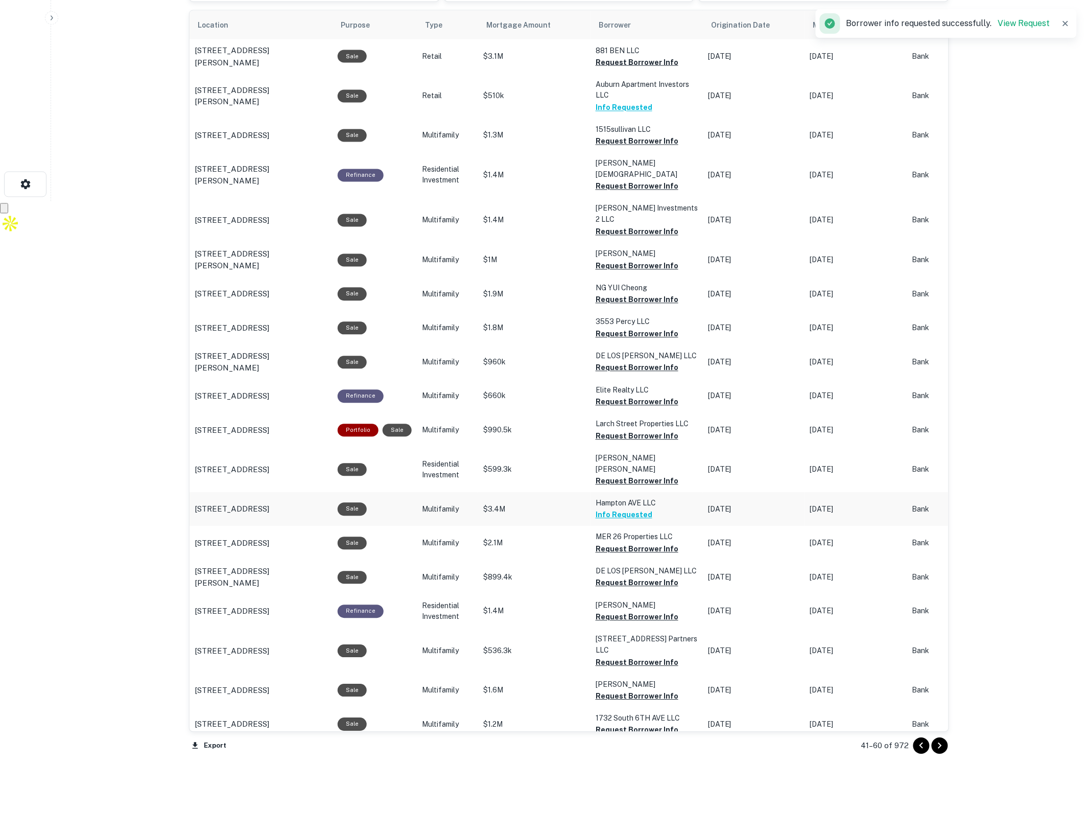
scroll to position [657, 0]
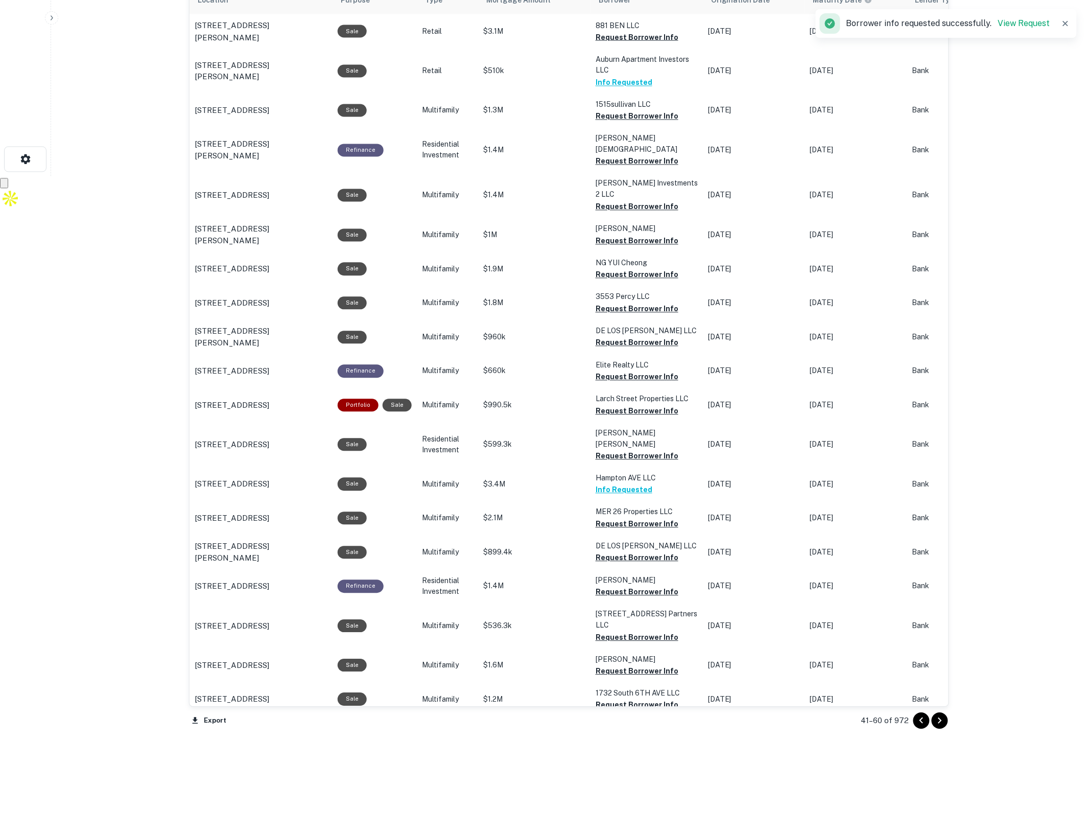
click at [938, 721] on icon "Go to next page" at bounding box center [940, 721] width 12 height 12
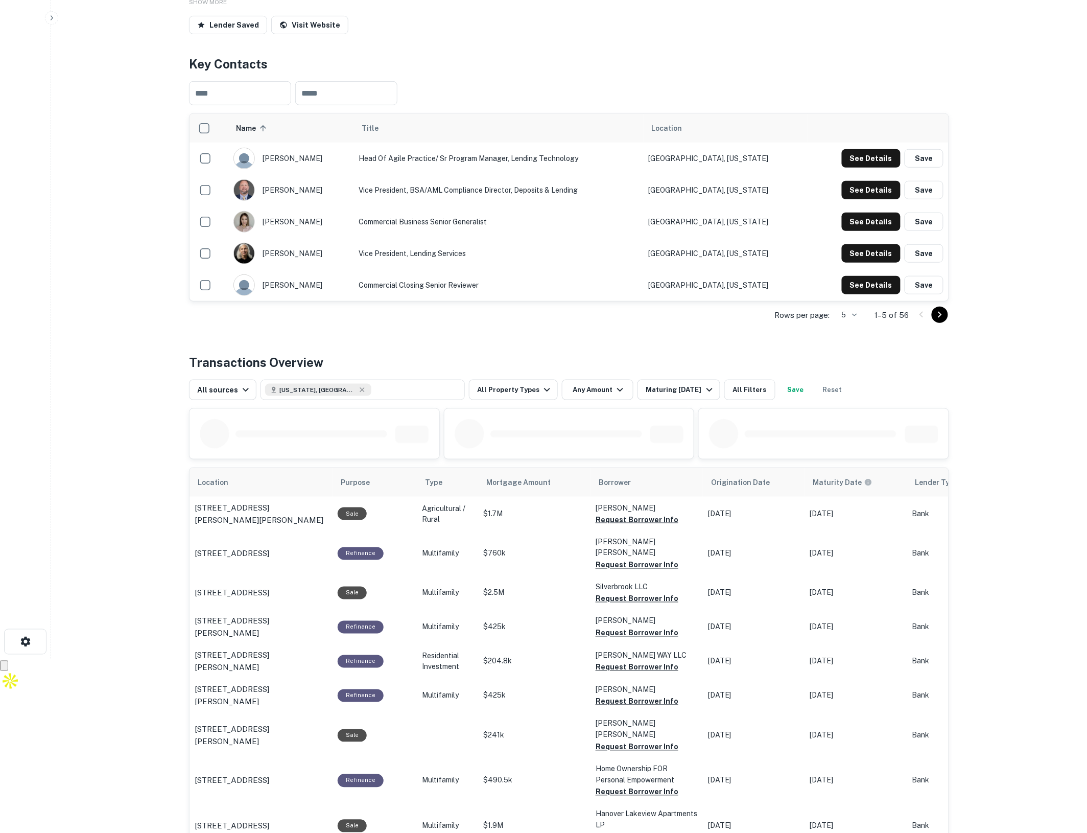
scroll to position [281, 0]
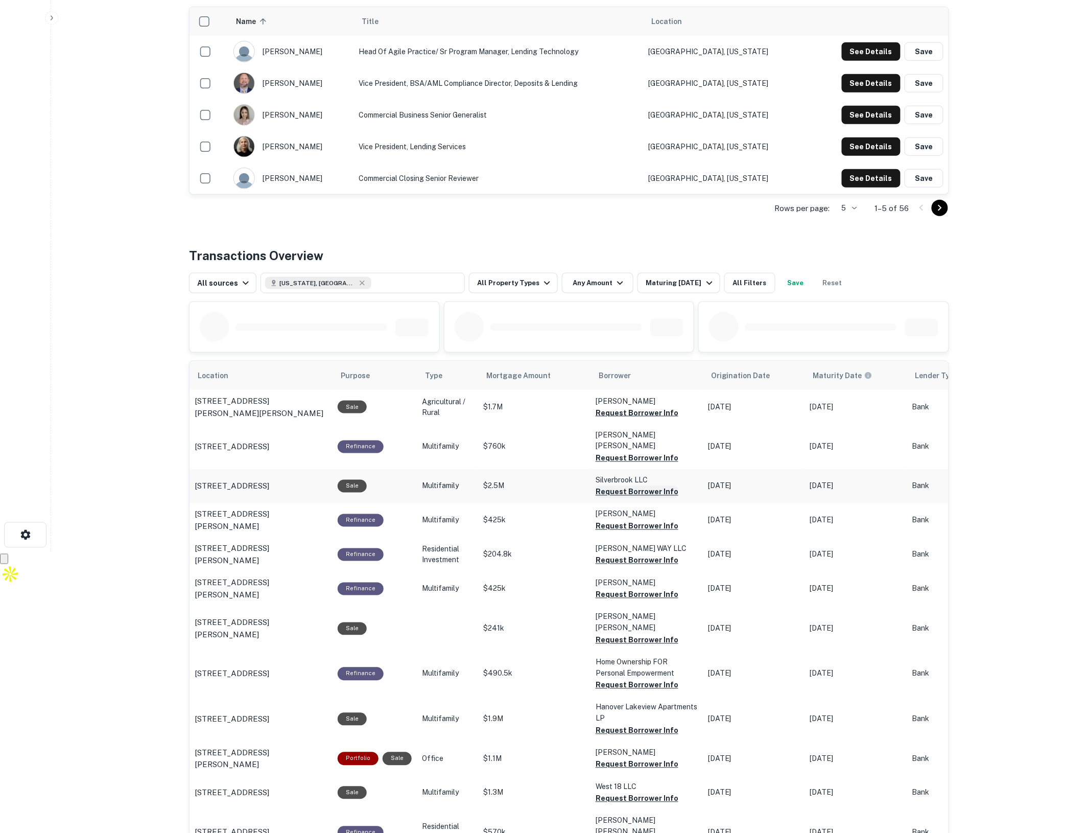
click at [634, 486] on button "Request Borrower Info" at bounding box center [637, 492] width 83 height 12
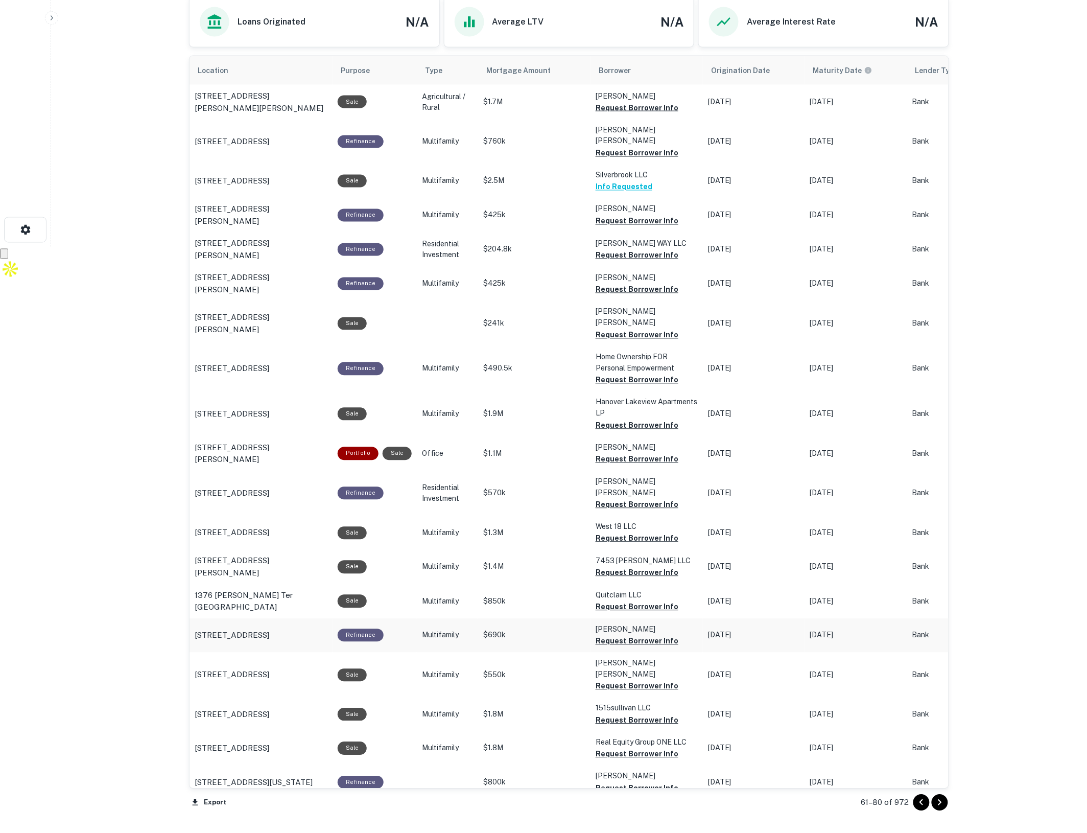
scroll to position [600, 0]
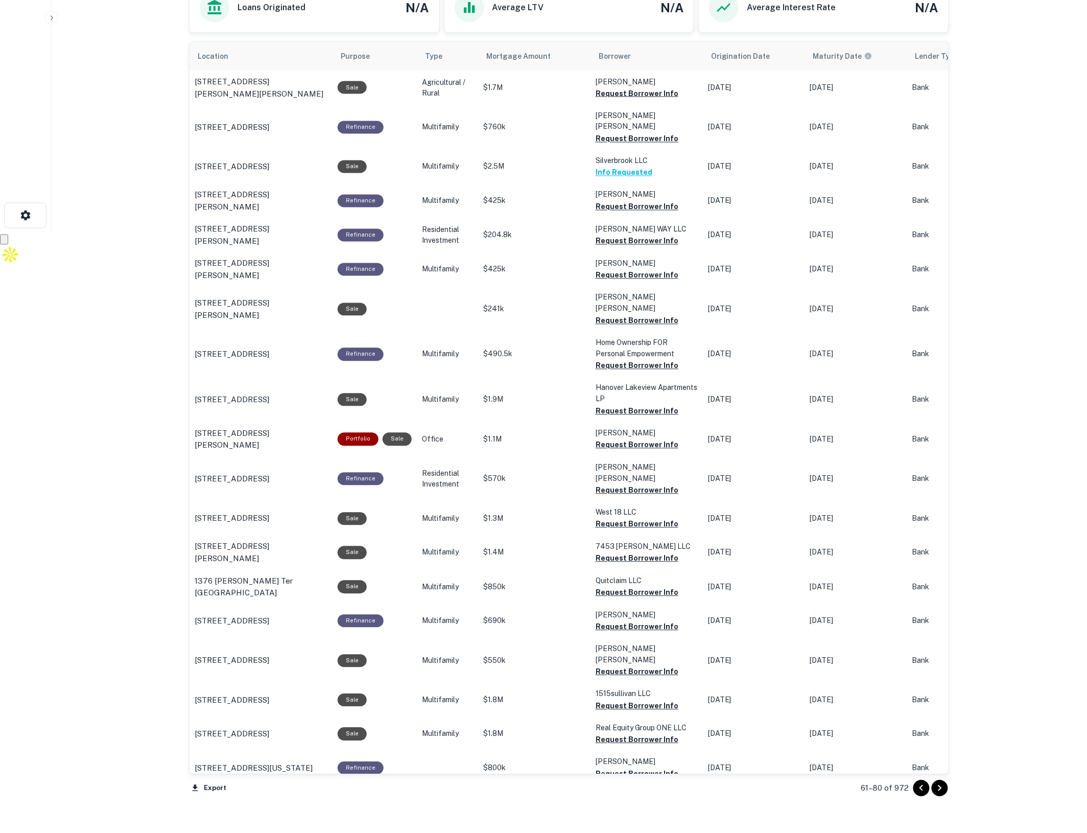
click at [941, 792] on icon "Go to next page" at bounding box center [940, 788] width 12 height 12
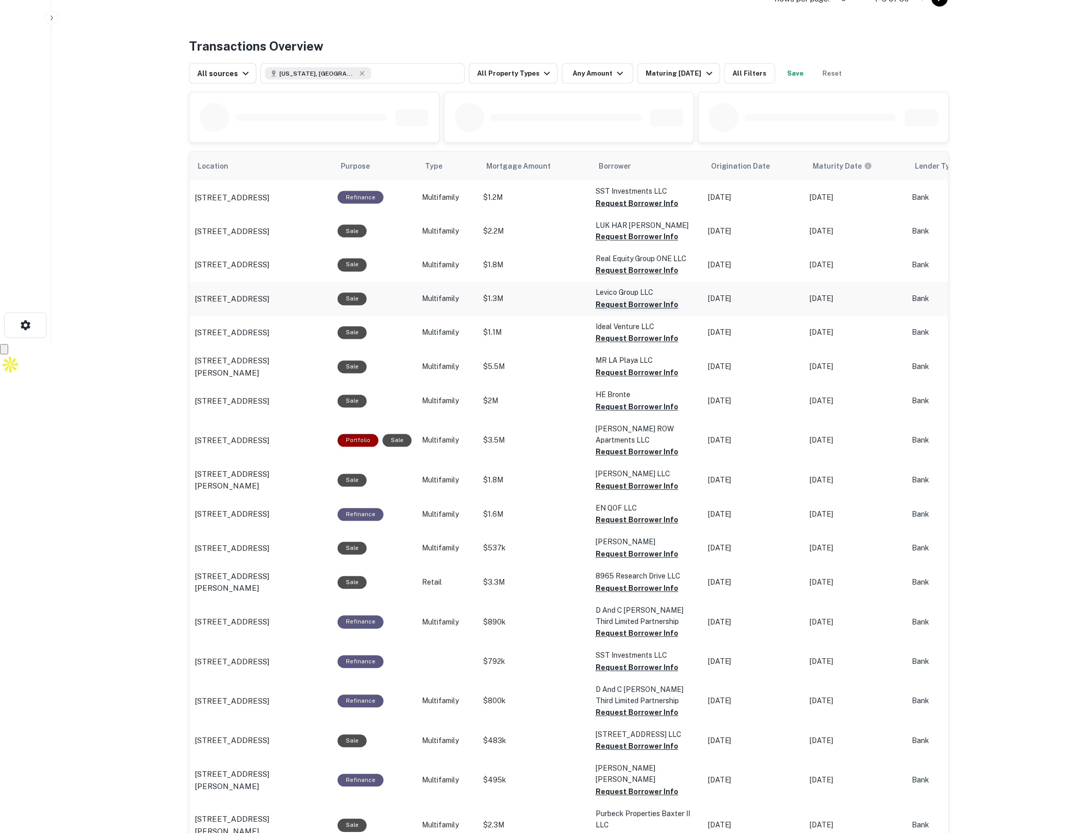
scroll to position [600, 0]
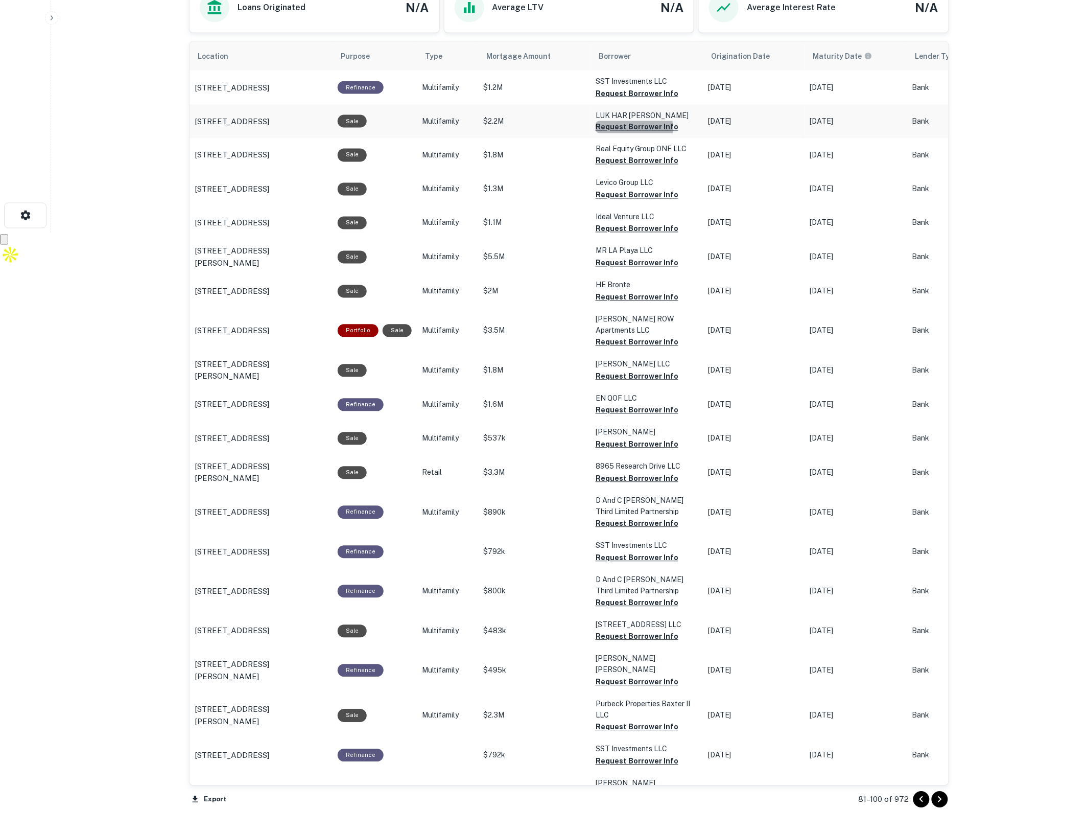
click at [622, 129] on button "Request Borrower Info" at bounding box center [637, 127] width 83 height 12
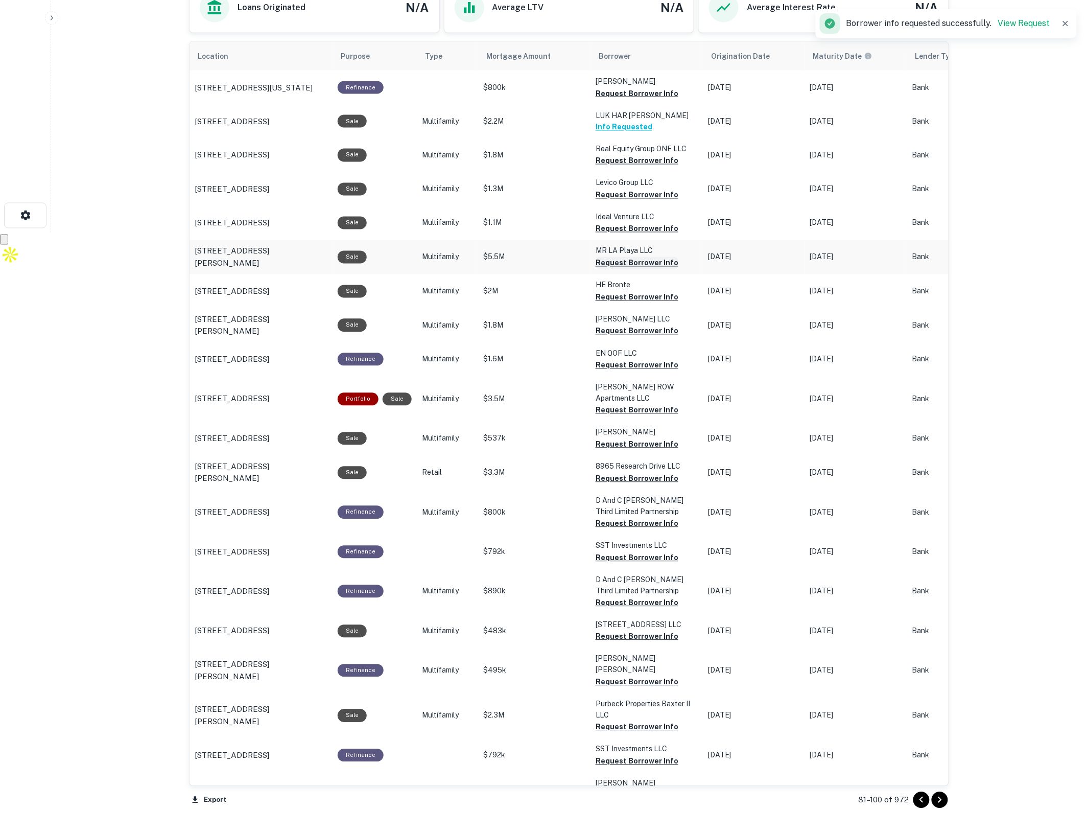
click at [613, 266] on button "Request Borrower Info" at bounding box center [637, 263] width 83 height 12
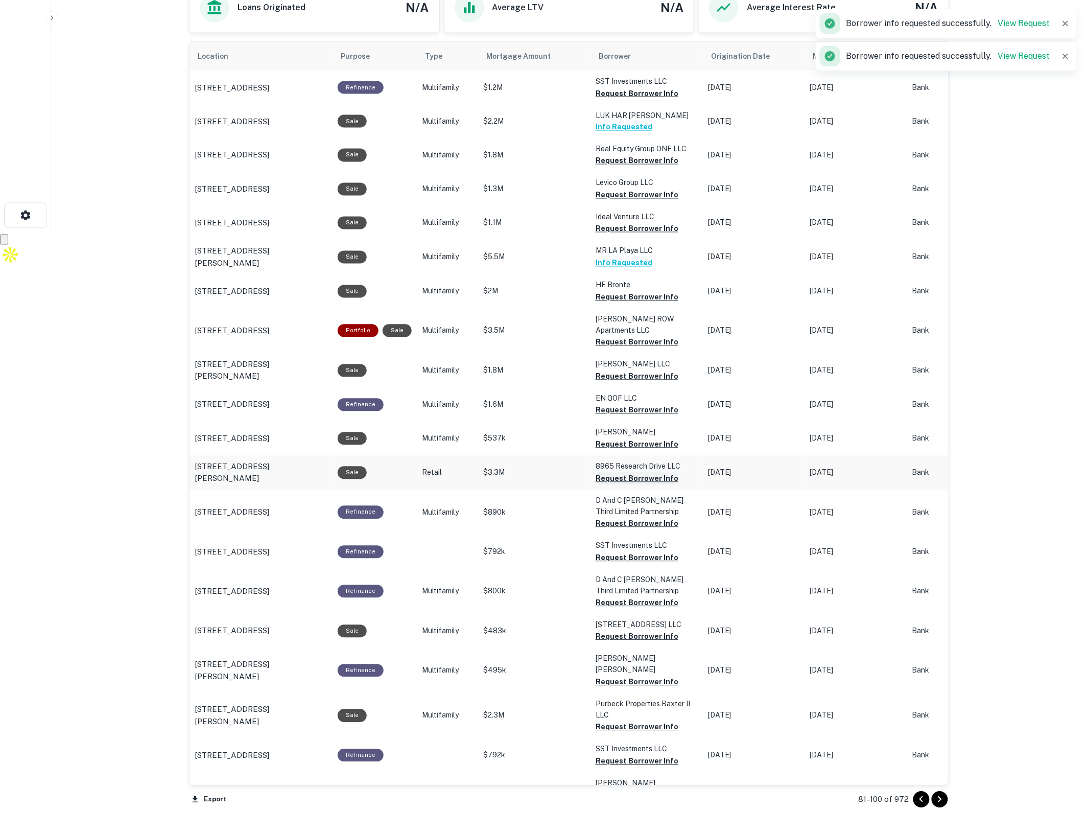
click at [616, 472] on button "Request Borrower Info" at bounding box center [637, 478] width 83 height 12
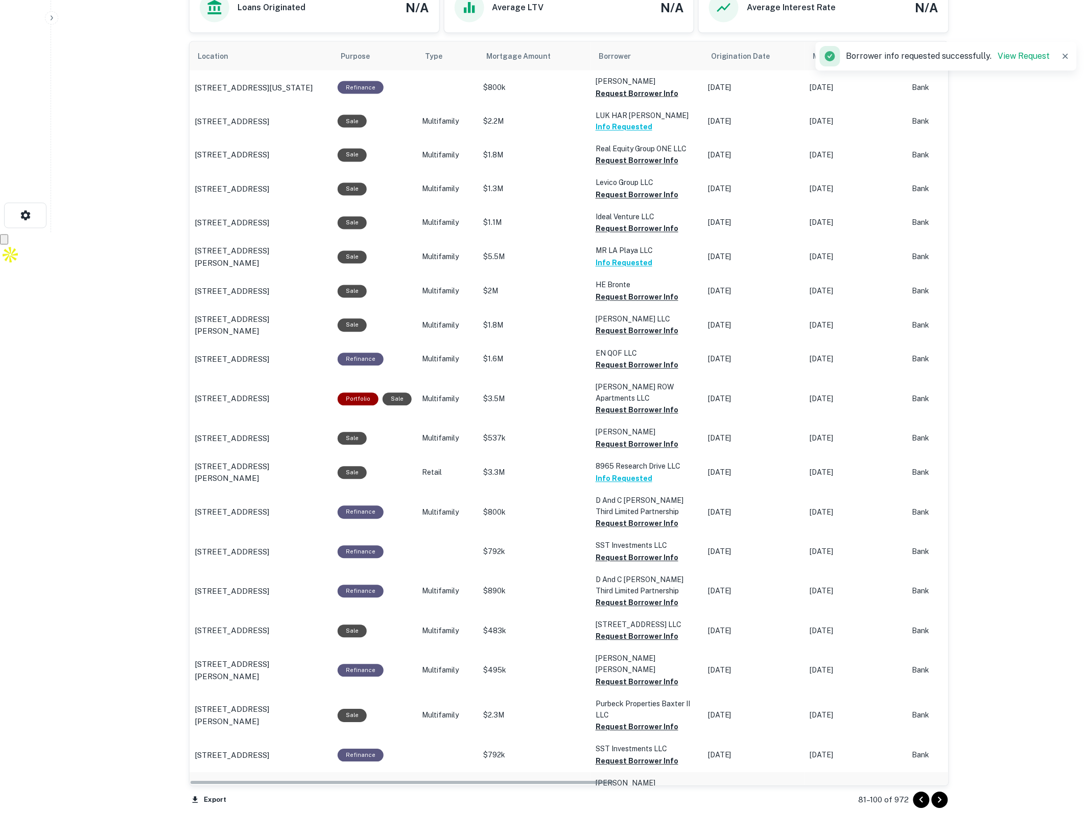
click at [649, 800] on button "Request Borrower Info" at bounding box center [637, 806] width 83 height 12
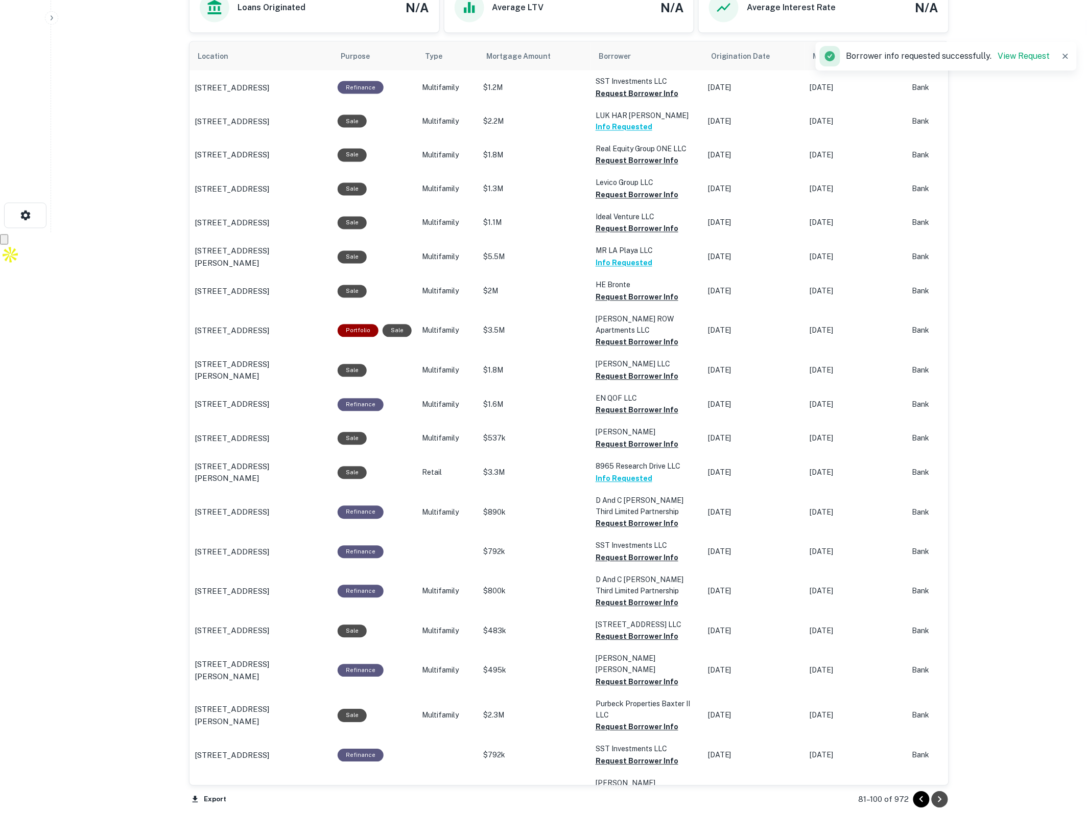
click at [941, 799] on icon "Go to next page" at bounding box center [940, 799] width 12 height 12
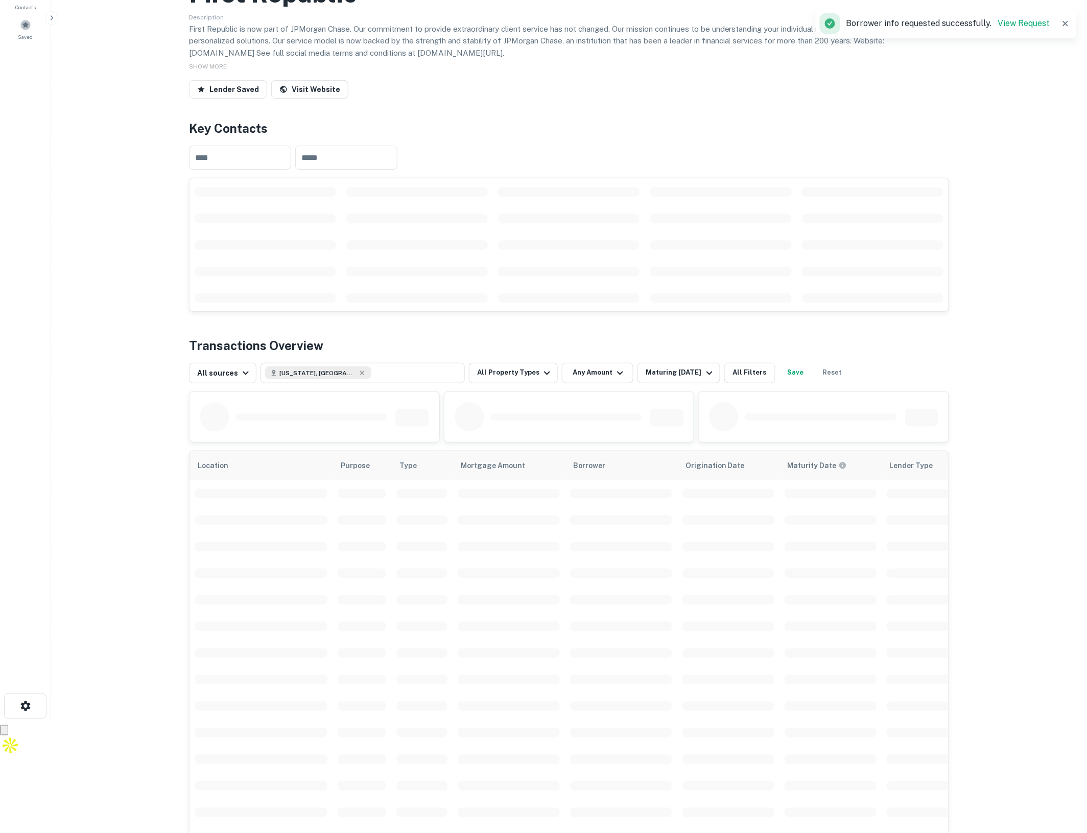
scroll to position [365, 0]
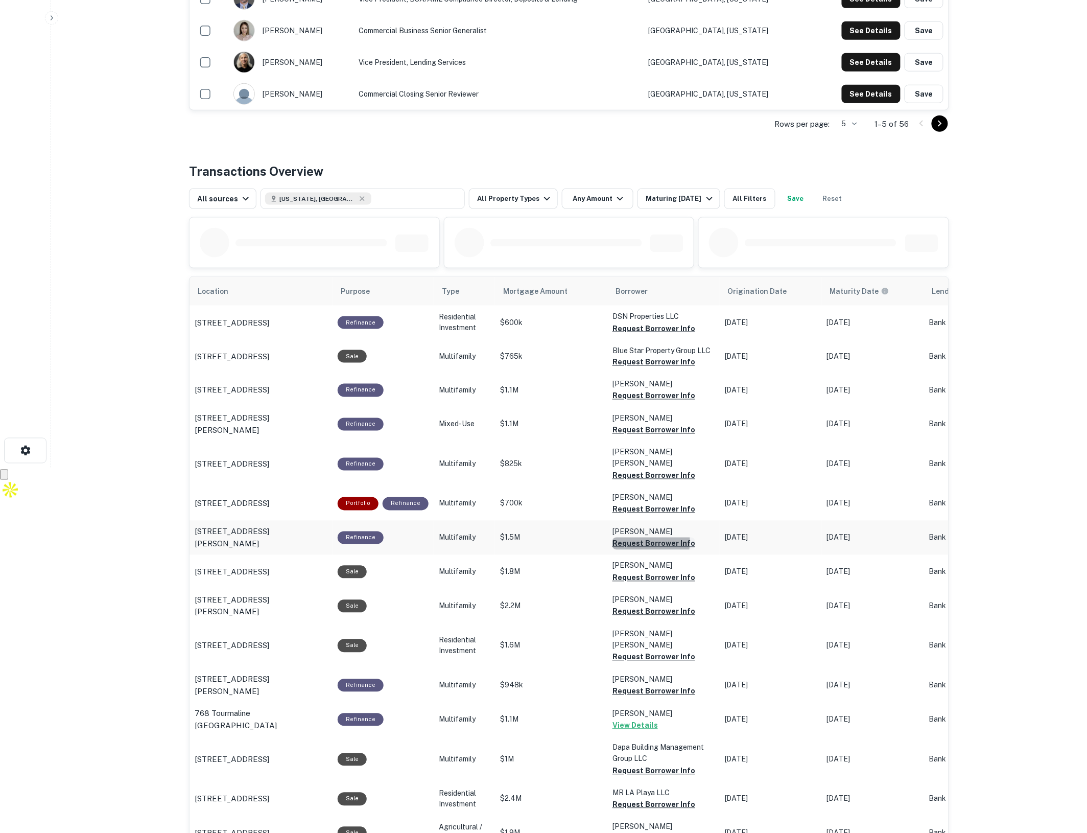
click at [630, 537] on button "Request Borrower Info" at bounding box center [653, 543] width 83 height 12
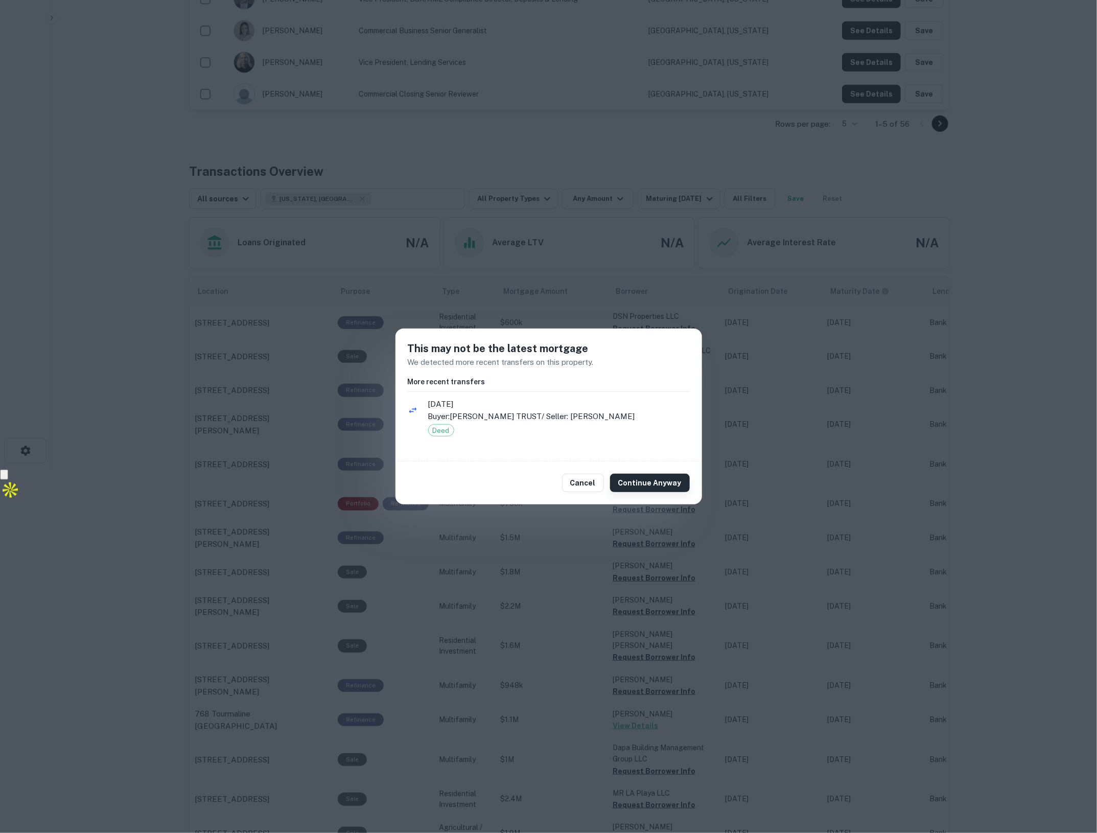
click at [646, 479] on button "Continue Anyway" at bounding box center [650, 482] width 80 height 18
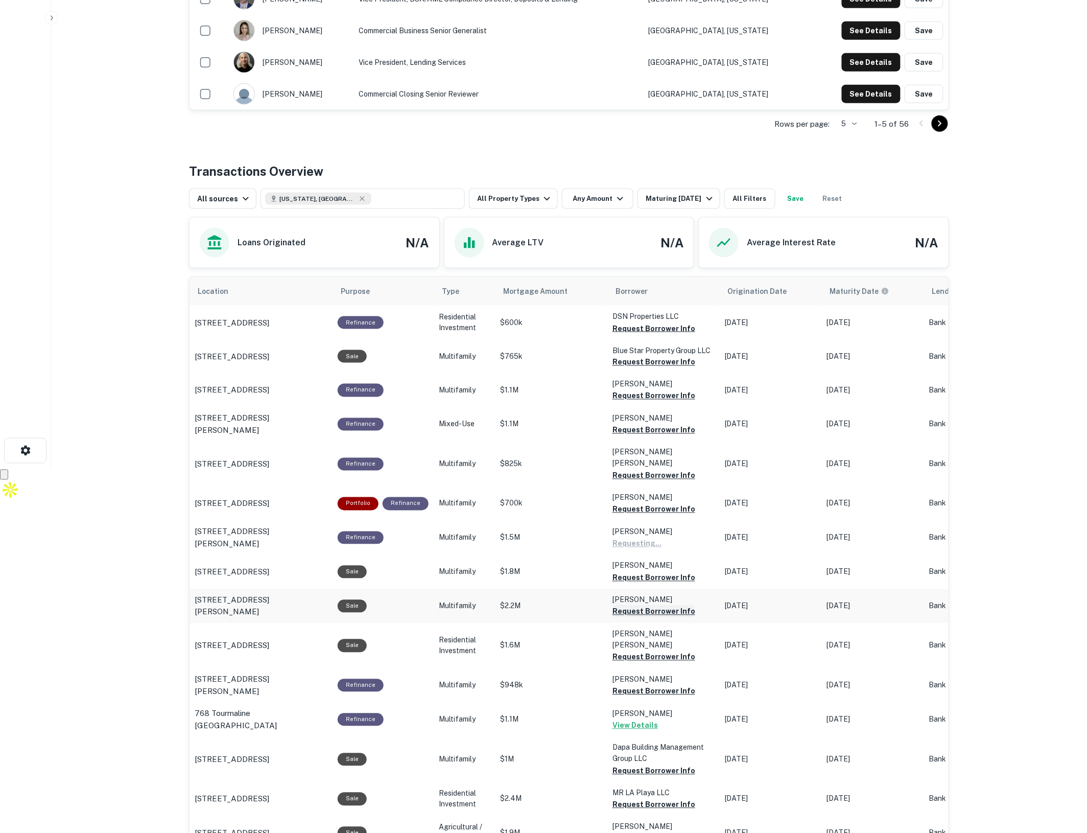
click at [653, 605] on button "Request Borrower Info" at bounding box center [653, 611] width 83 height 12
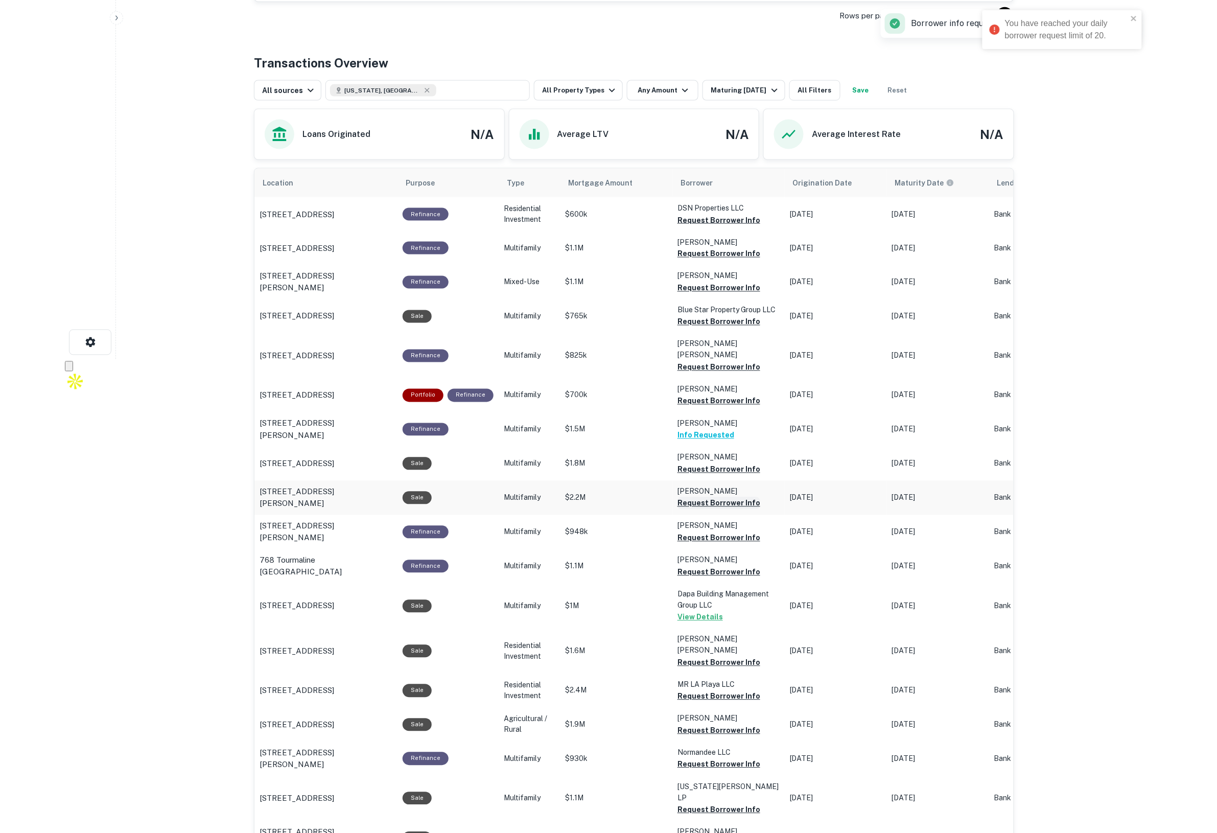
scroll to position [493, 0]
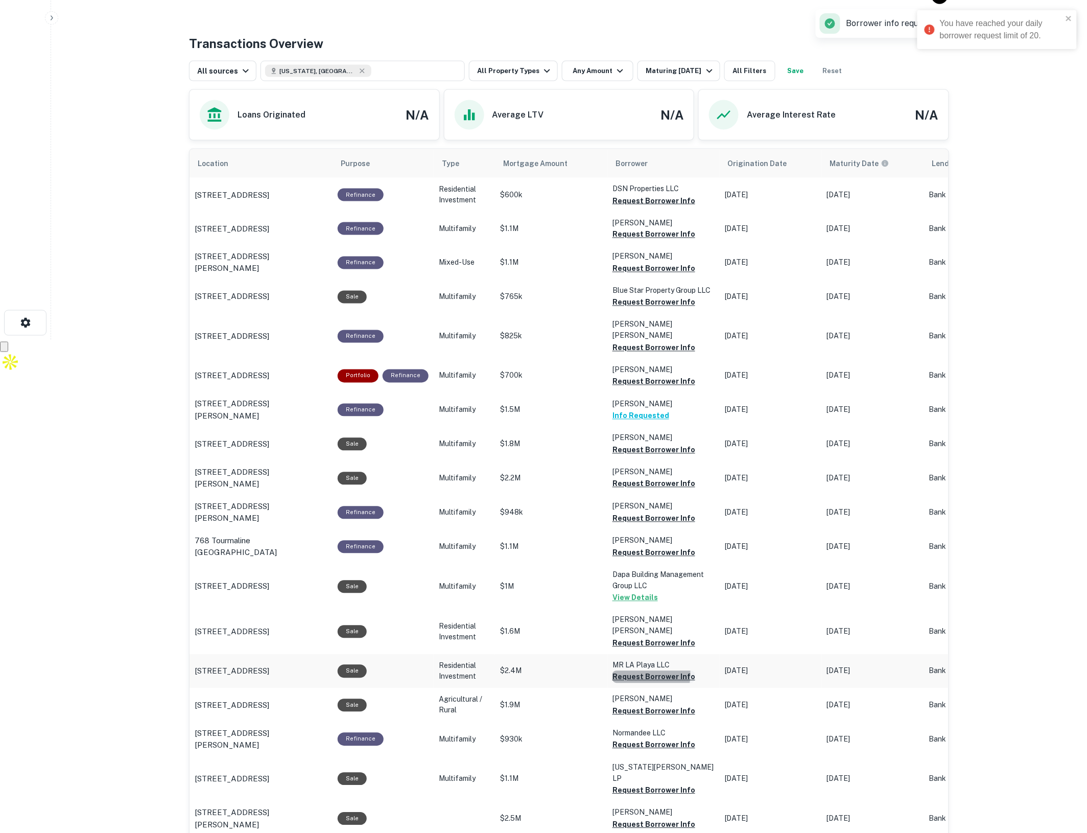
click at [632, 671] on button "Request Borrower Info" at bounding box center [653, 677] width 83 height 12
click at [1069, 64] on icon "close" at bounding box center [1068, 65] width 7 height 8
